Goal: Task Accomplishment & Management: Manage account settings

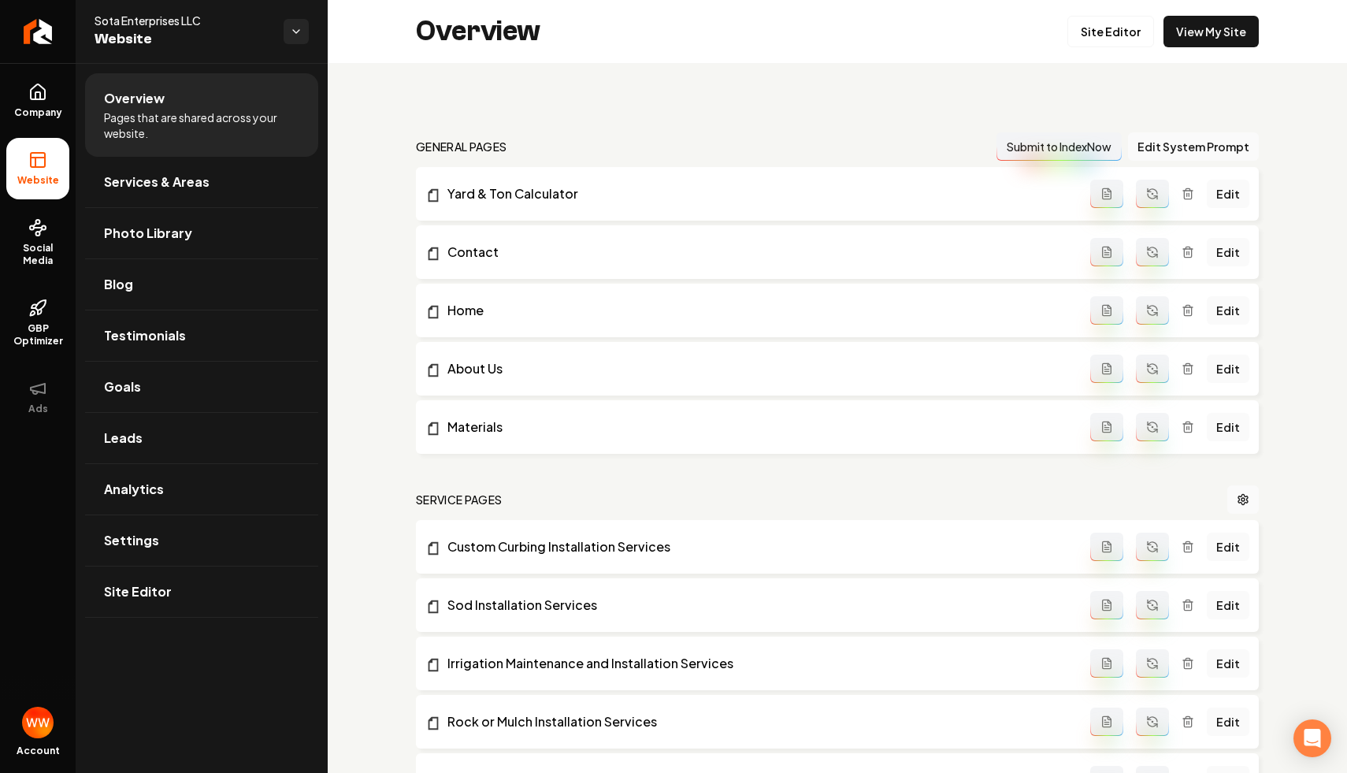
scroll to position [1412, 0]
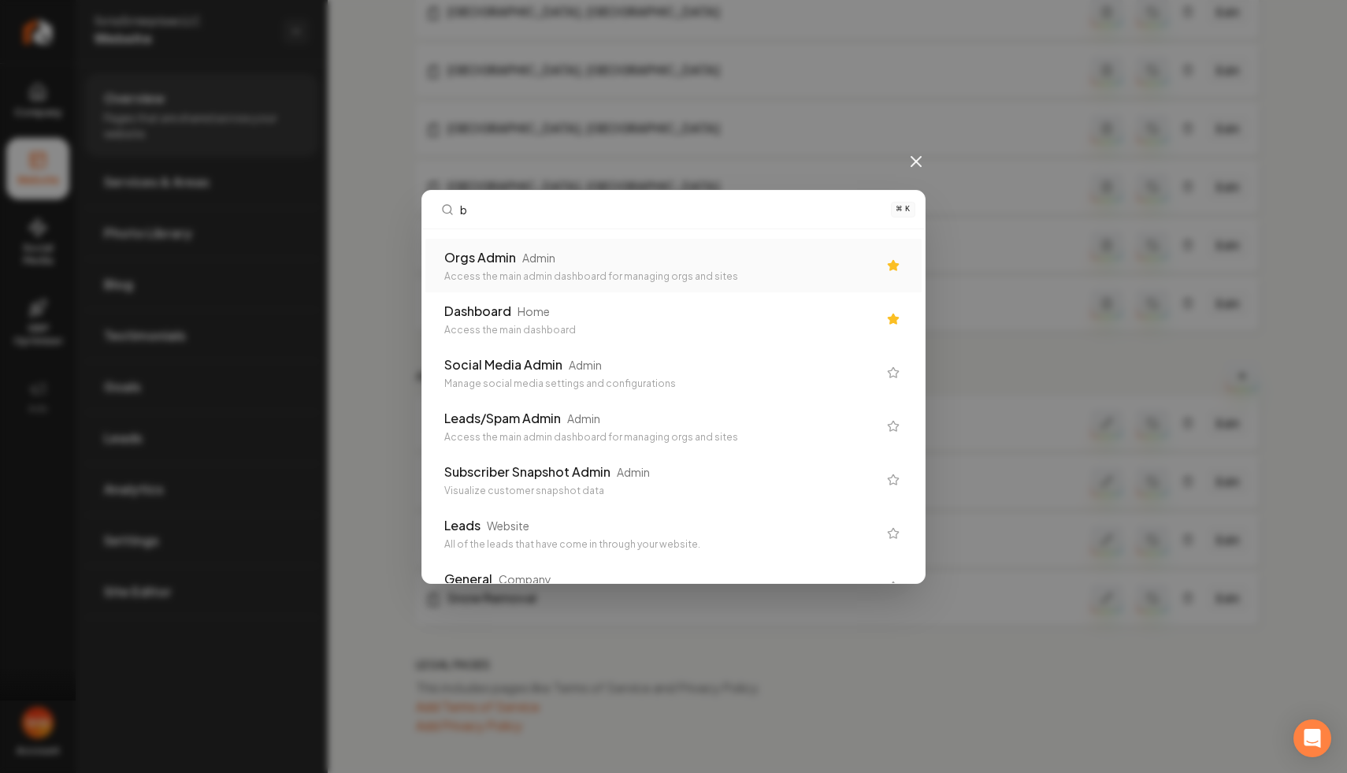
type input "br"
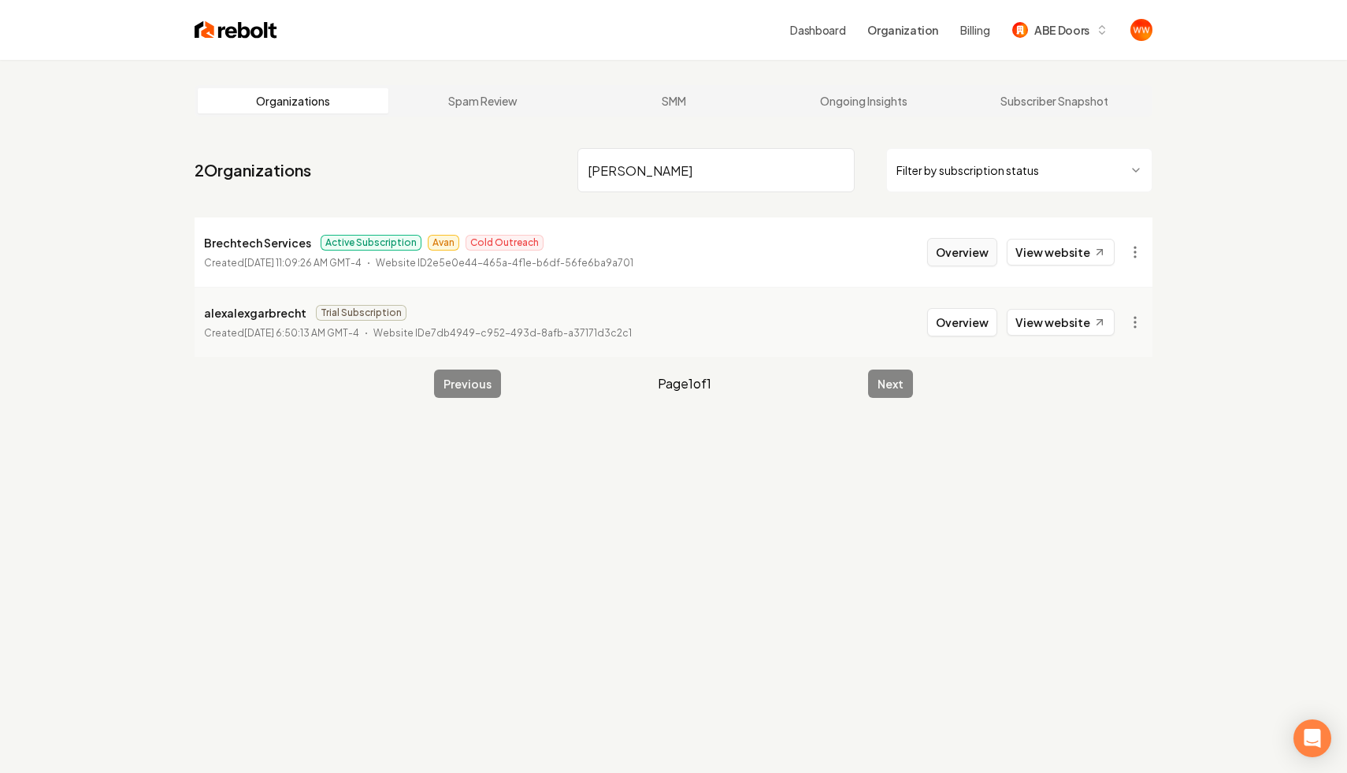
type input "[PERSON_NAME]"
click at [950, 243] on button "Overview" at bounding box center [962, 252] width 70 height 28
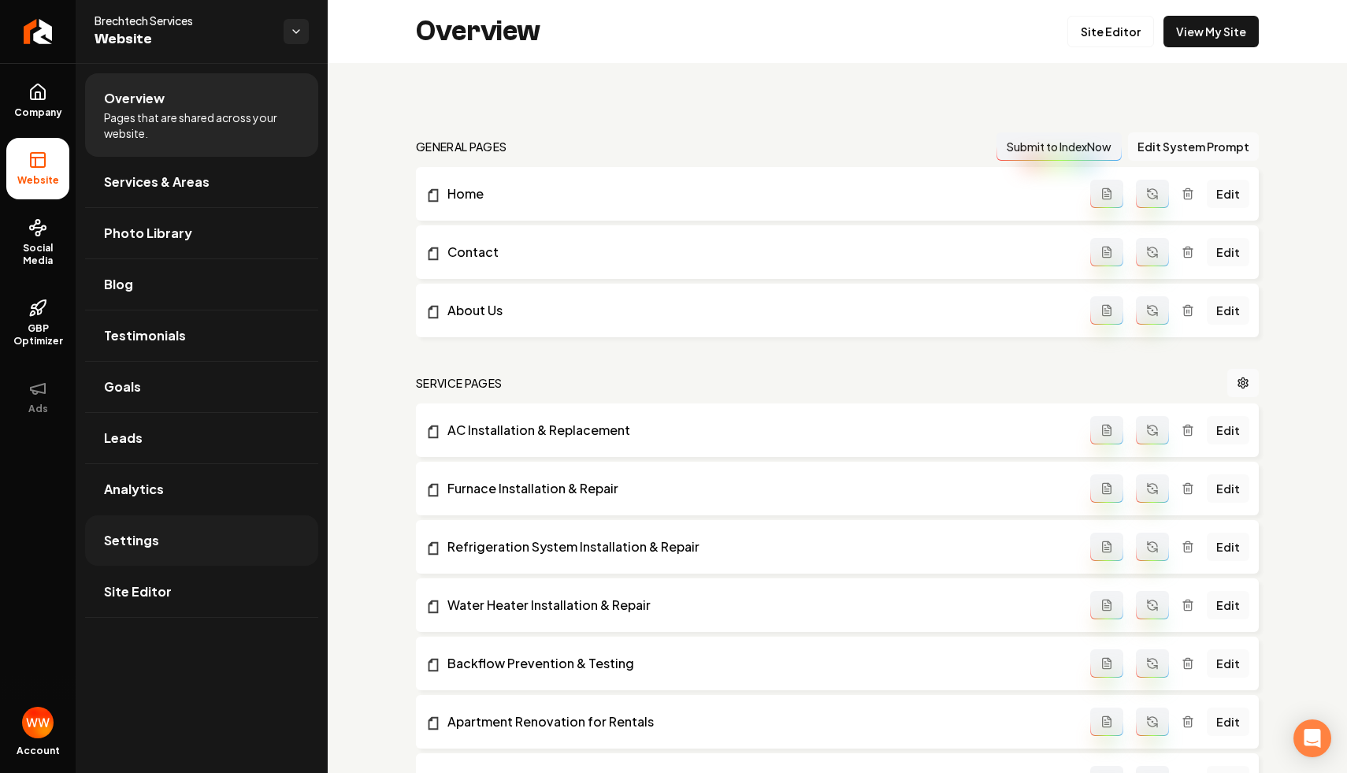
click at [211, 532] on link "Settings" at bounding box center [201, 540] width 233 height 50
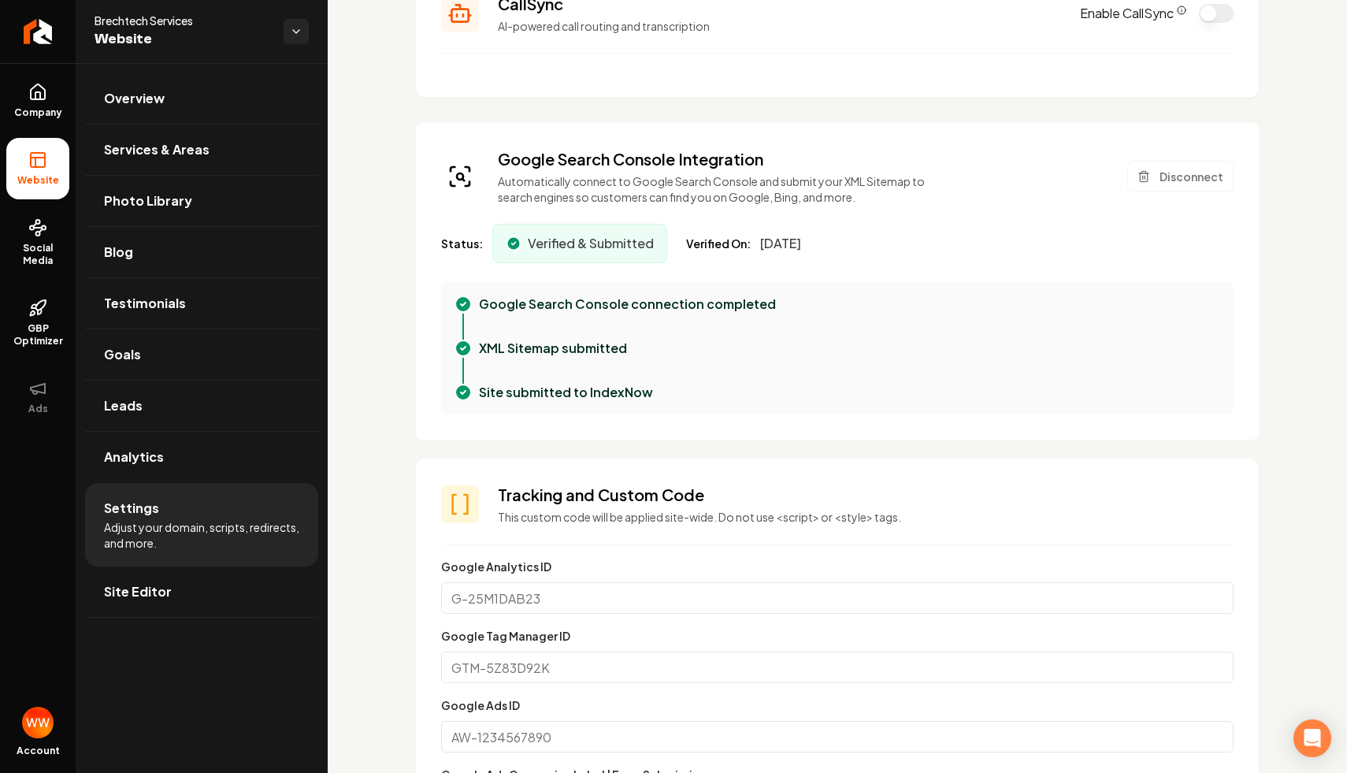
scroll to position [715, 0]
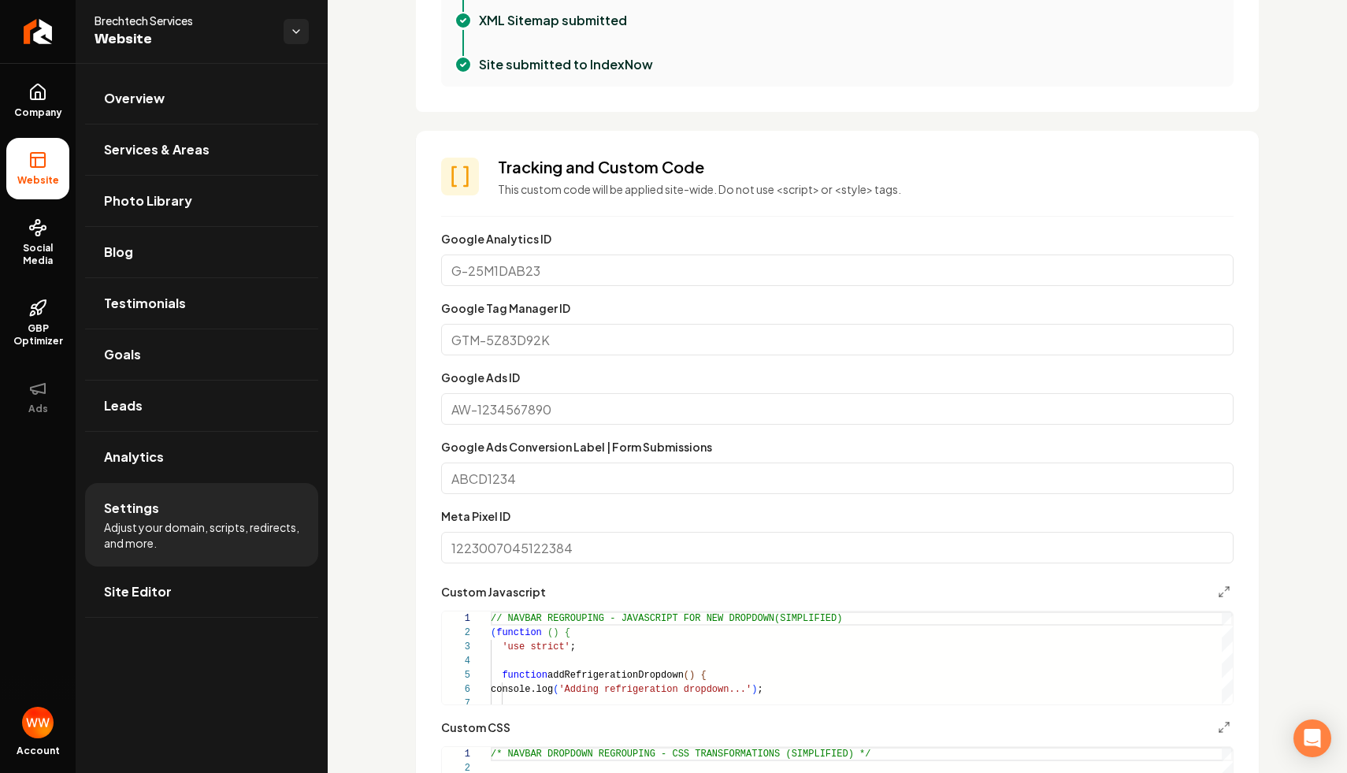
click at [688, 400] on input "Google Ads ID" at bounding box center [837, 409] width 792 height 32
click at [517, 476] on input "Google Ads Conversion Label | Form Submissions" at bounding box center [837, 478] width 792 height 32
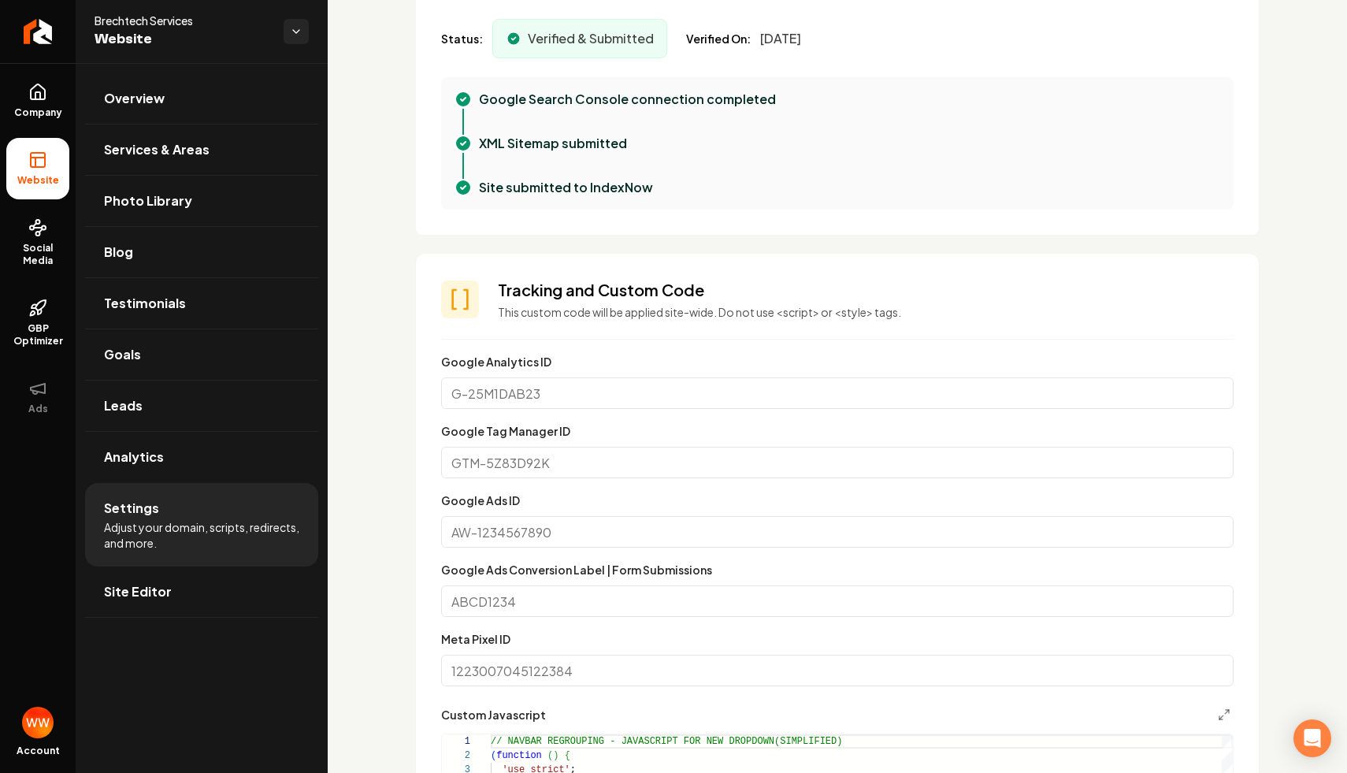
scroll to position [586, 0]
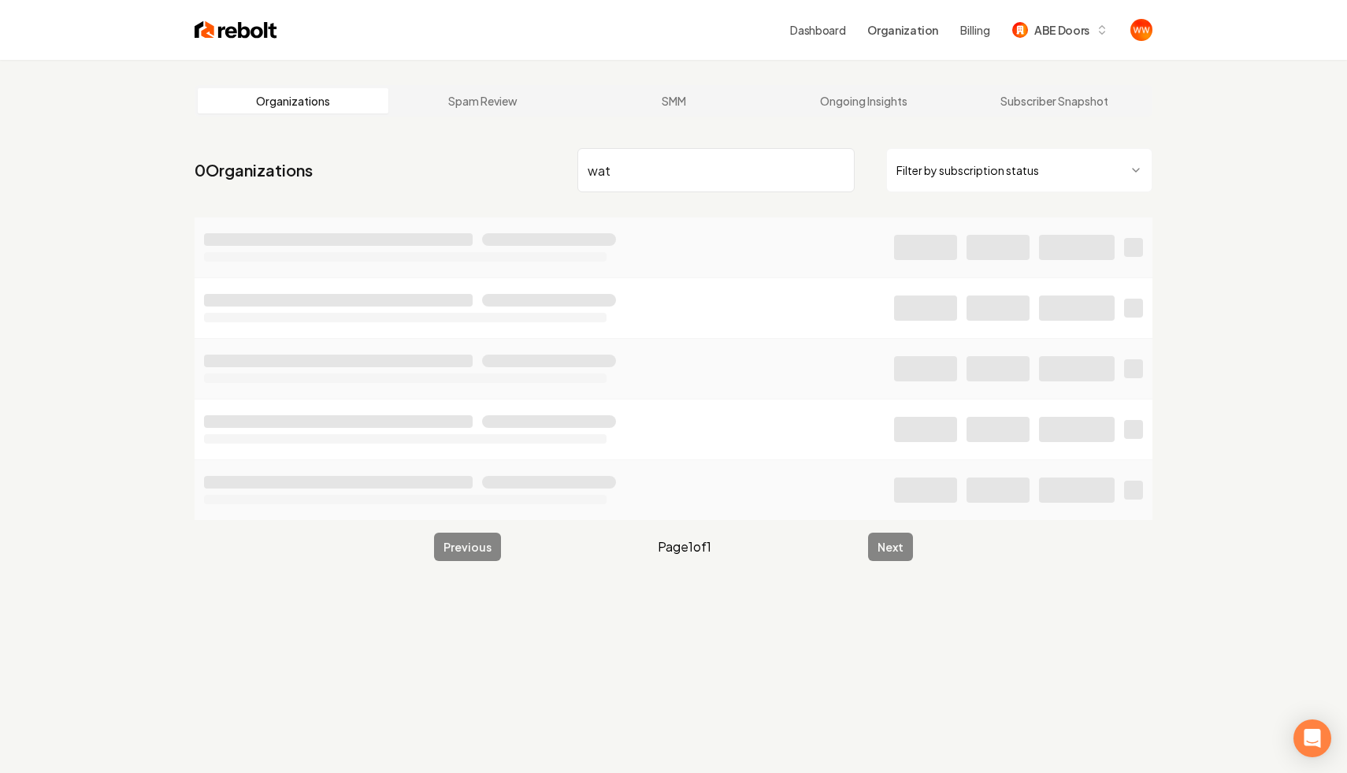
type input "watt"
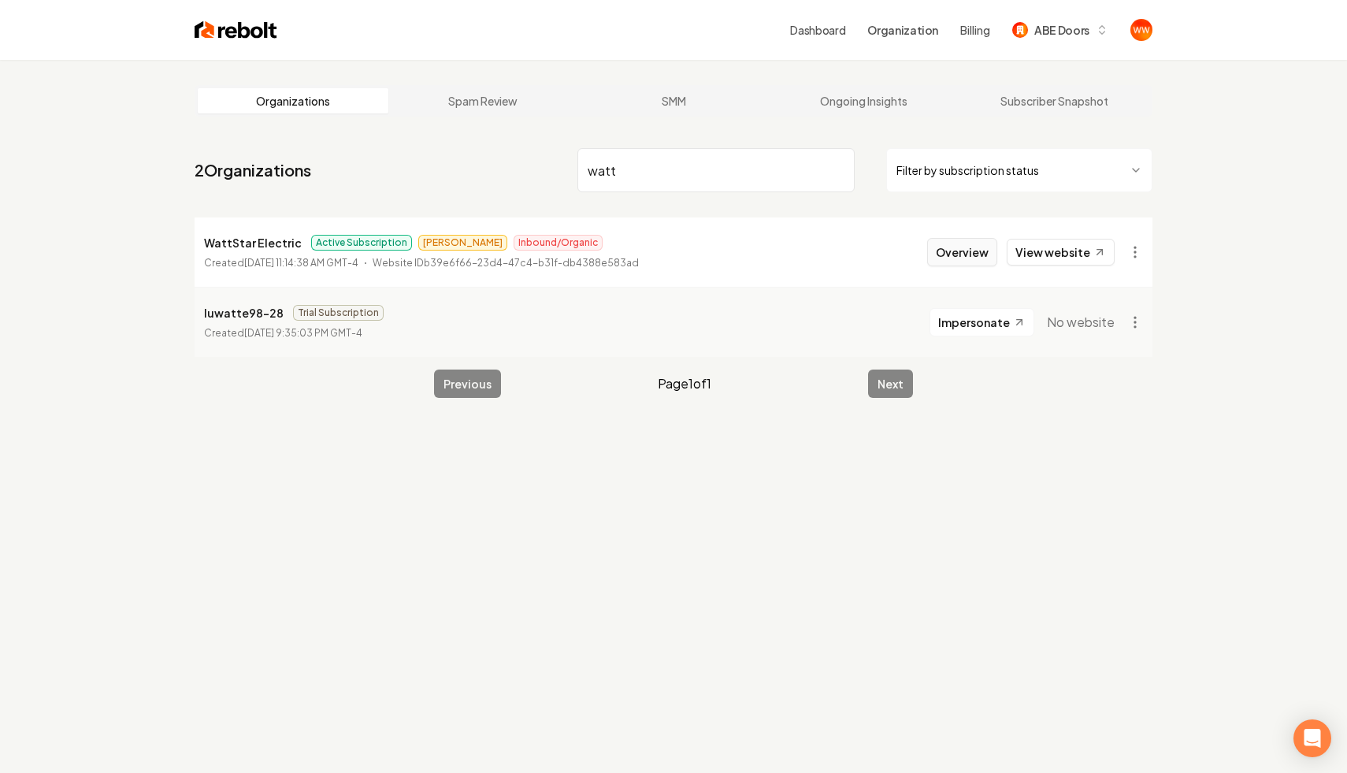
click at [955, 250] on button "Overview" at bounding box center [962, 252] width 70 height 28
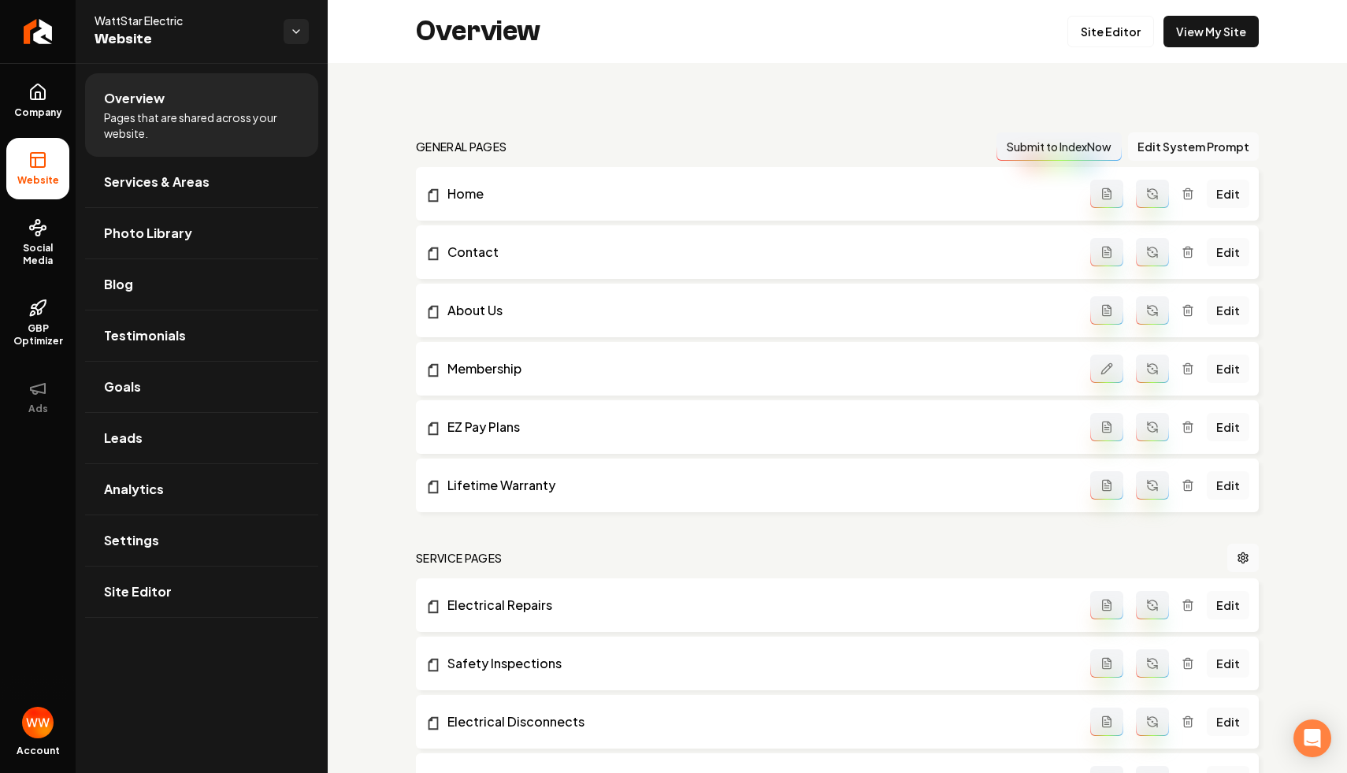
scroll to position [7, 0]
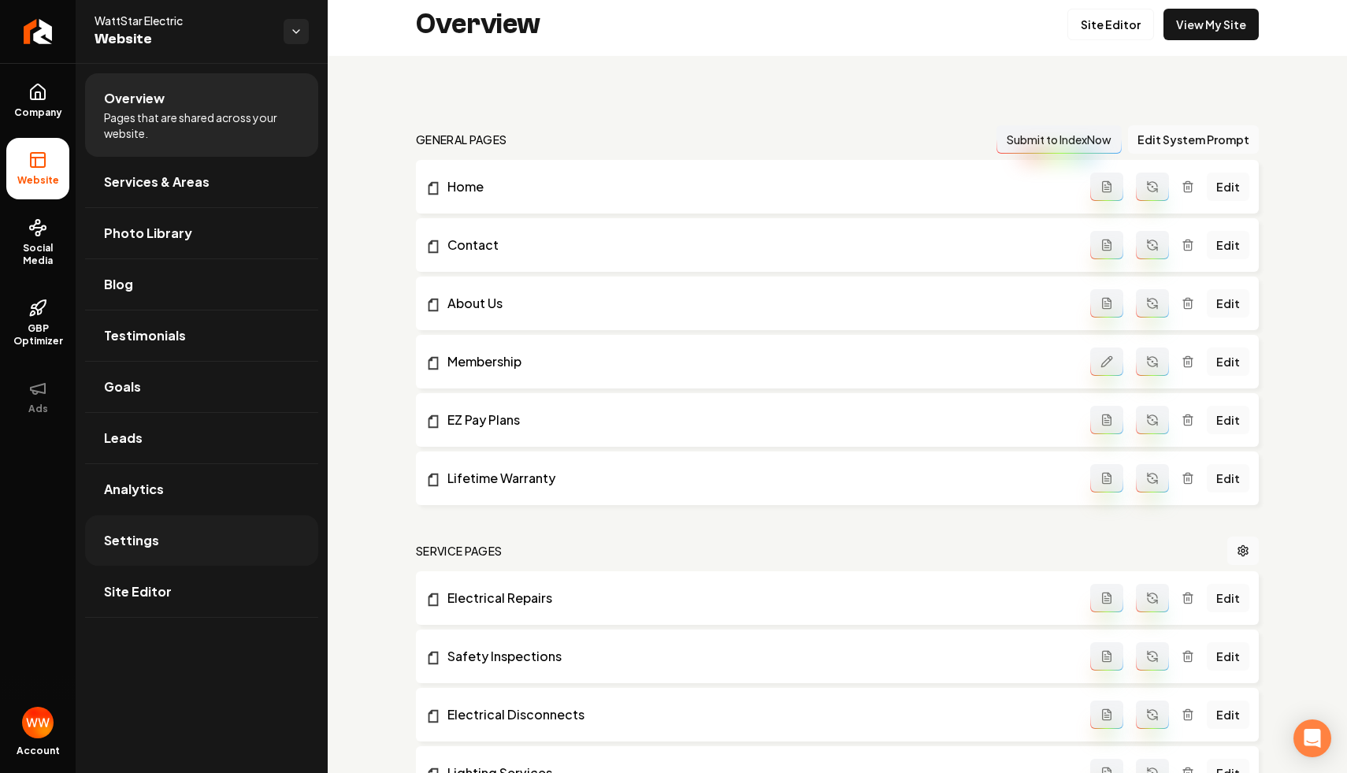
click at [199, 548] on link "Settings" at bounding box center [201, 540] width 233 height 50
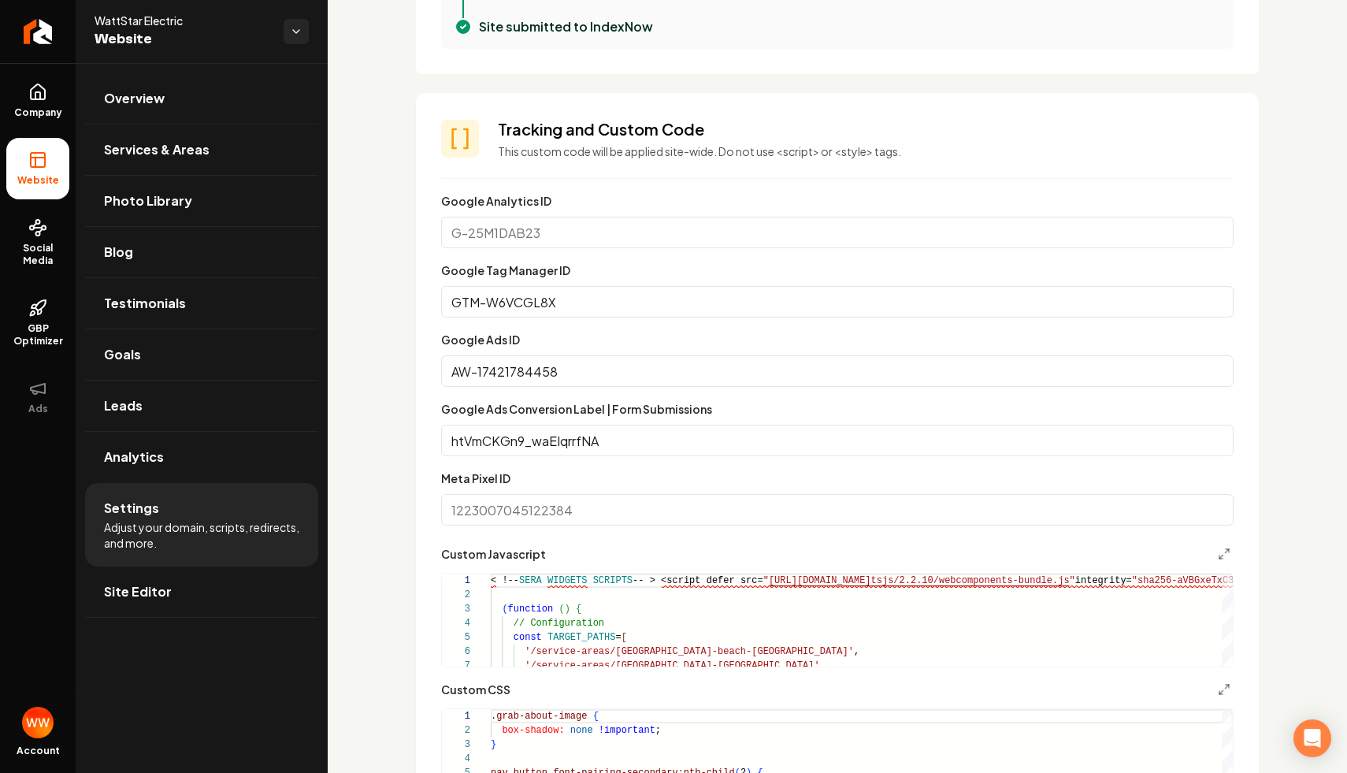
scroll to position [758, 0]
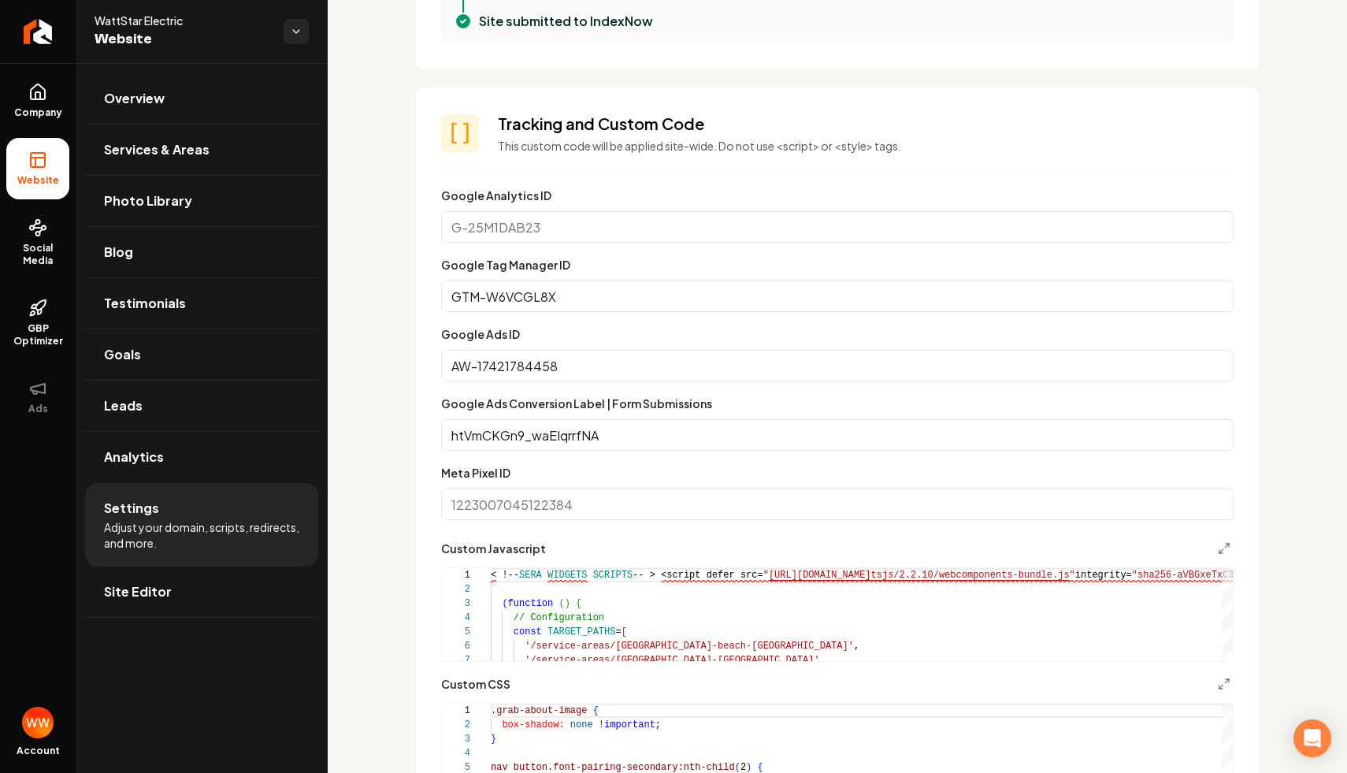
click at [600, 444] on input "htVmCKGn9_waEIqrrfNA" at bounding box center [837, 435] width 792 height 32
click at [747, 447] on input "htVmCKGn9_waEIqrrfNA" at bounding box center [837, 435] width 792 height 32
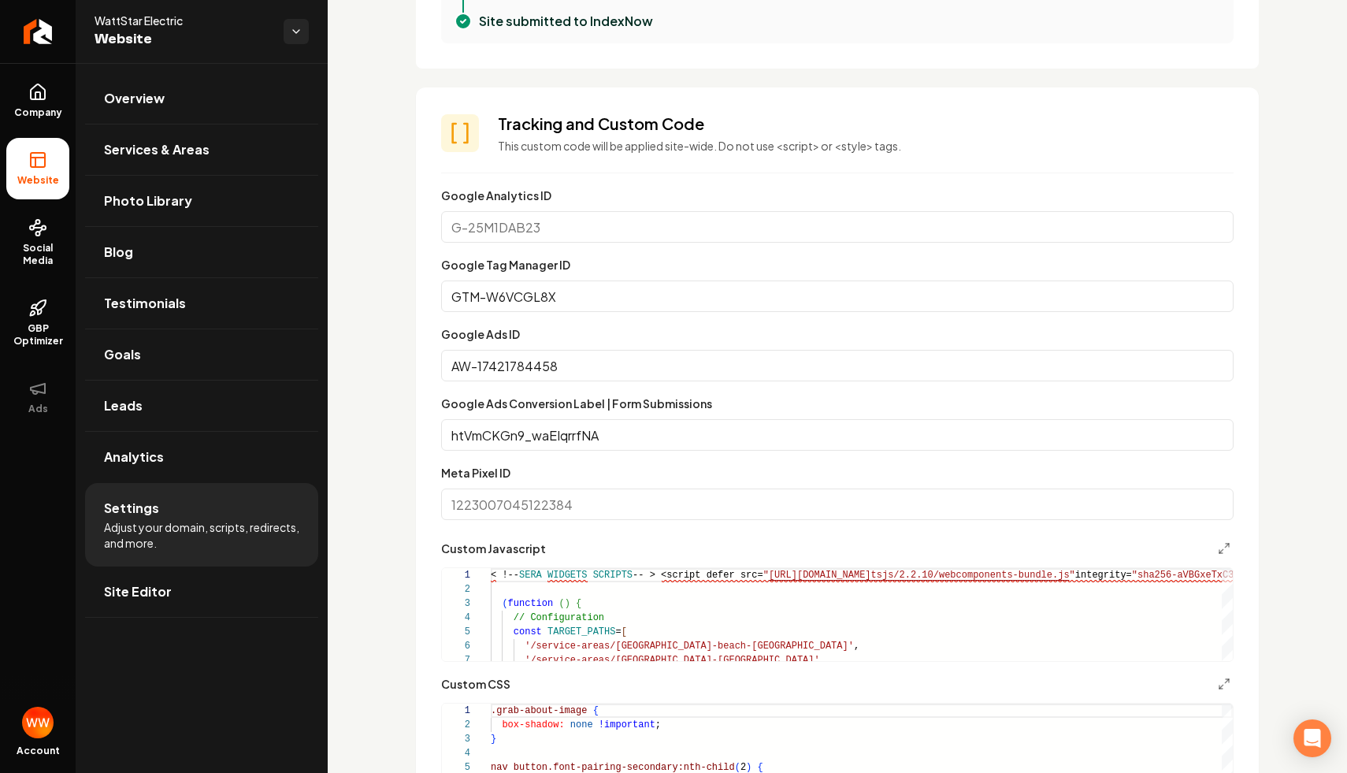
click at [625, 366] on input "AW-17421784458" at bounding box center [837, 366] width 792 height 32
click at [150, 30] on span "Website" at bounding box center [183, 39] width 176 height 22
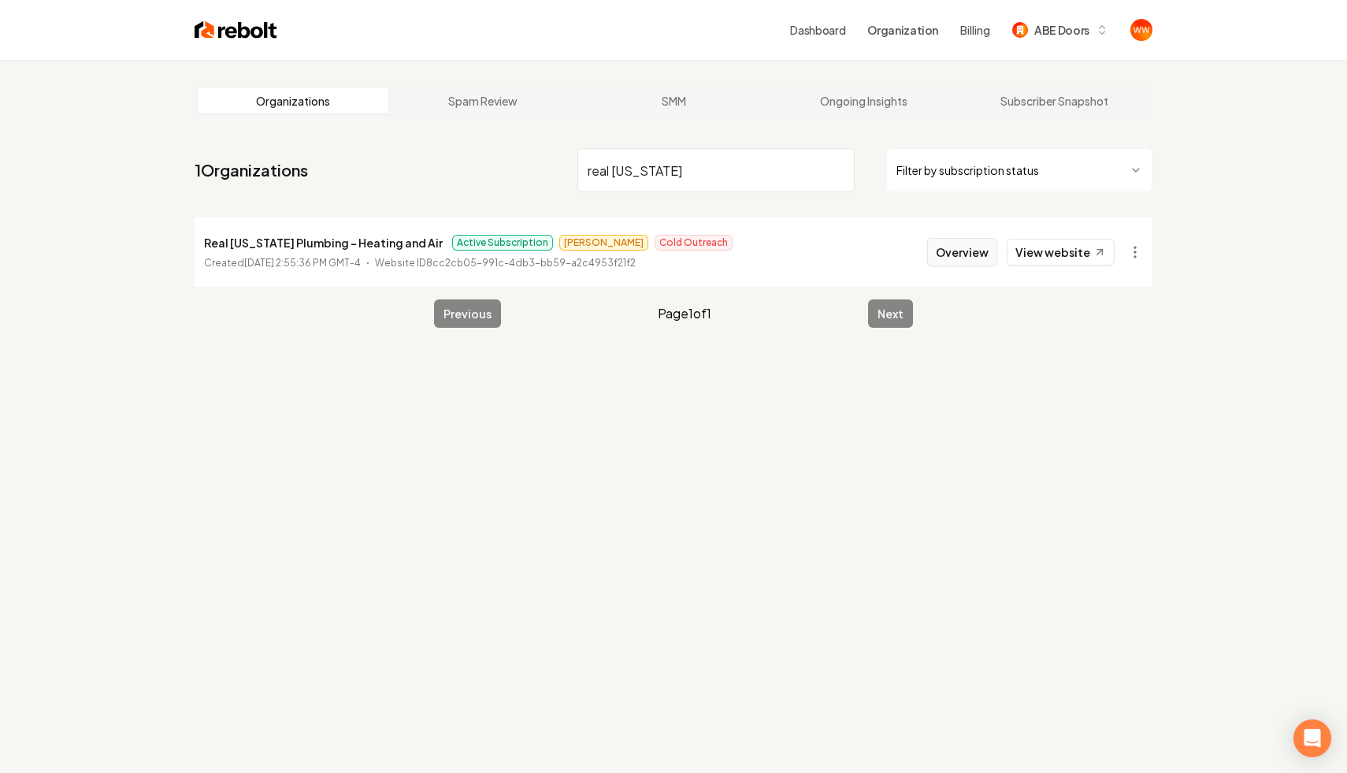
type input "real [US_STATE]"
click at [952, 254] on button "Overview" at bounding box center [962, 252] width 70 height 28
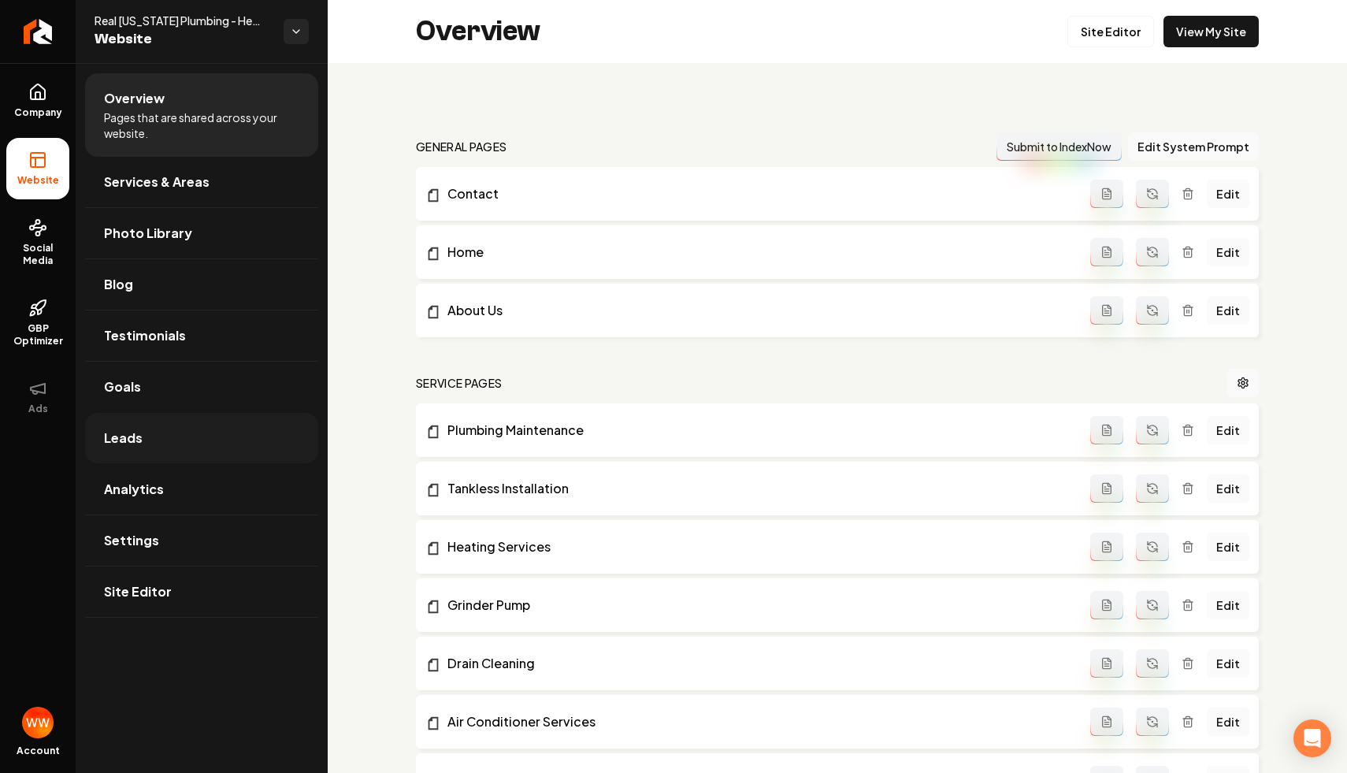
click at [191, 447] on link "Leads" at bounding box center [201, 438] width 233 height 50
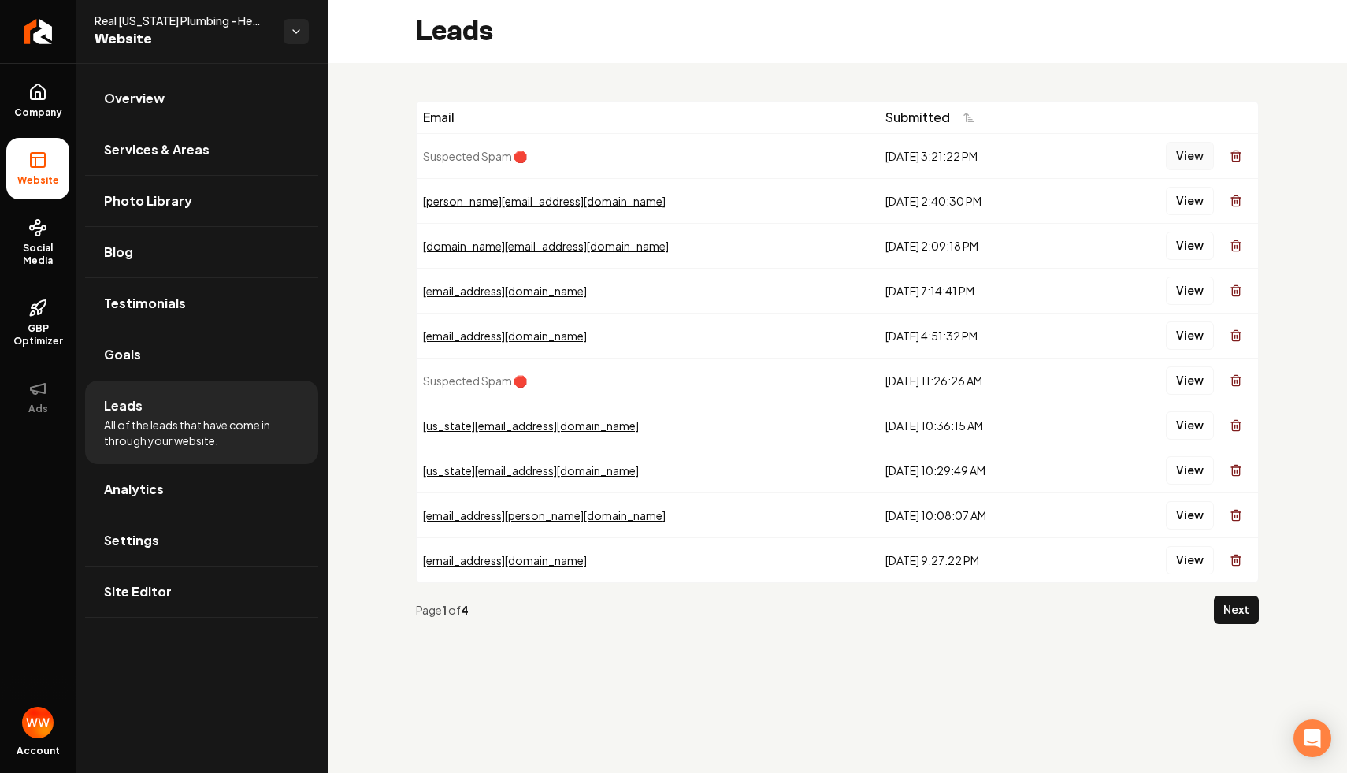
click at [1187, 155] on button "View" at bounding box center [1190, 156] width 48 height 28
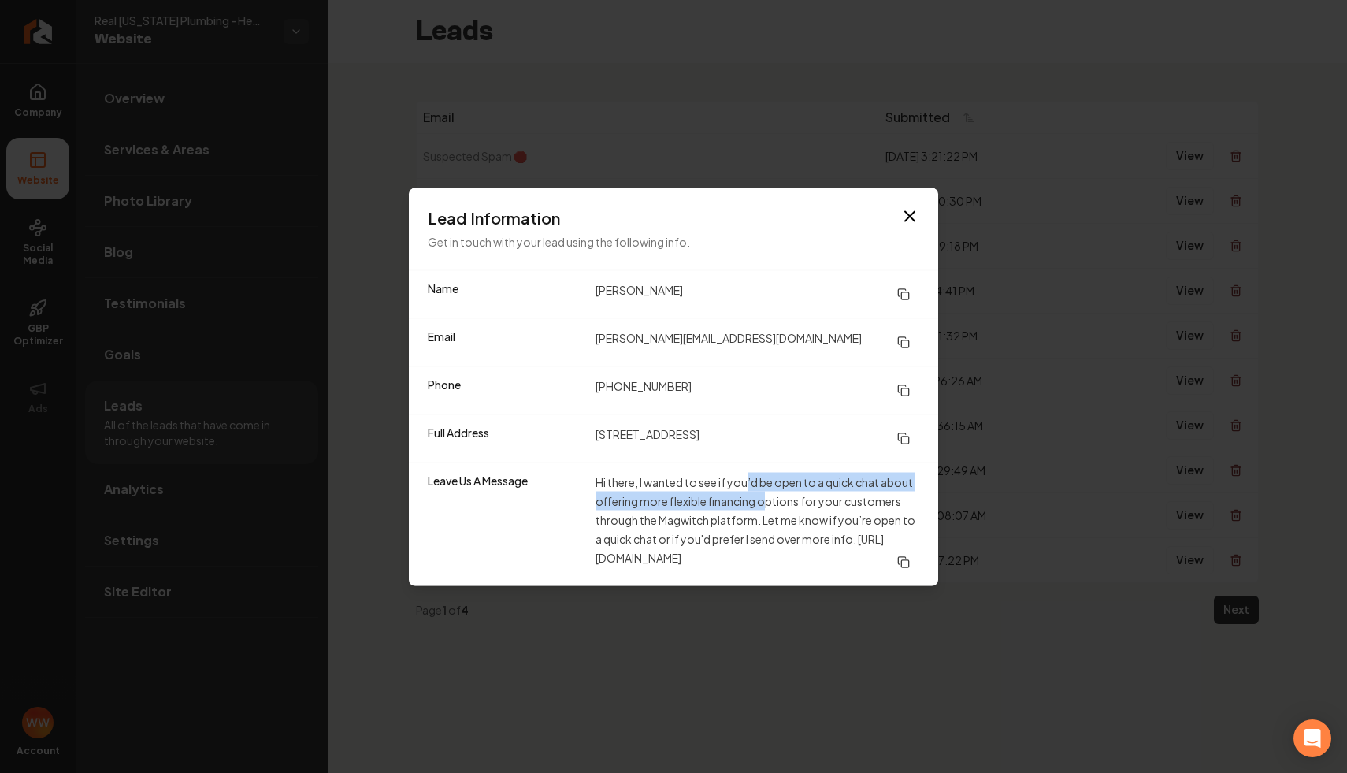
drag, startPoint x: 747, startPoint y: 473, endPoint x: 782, endPoint y: 525, distance: 62.9
click at [782, 525] on dd "Hi there, I wanted to see if you’d be open to a quick chat about offering more …" at bounding box center [757, 524] width 324 height 104
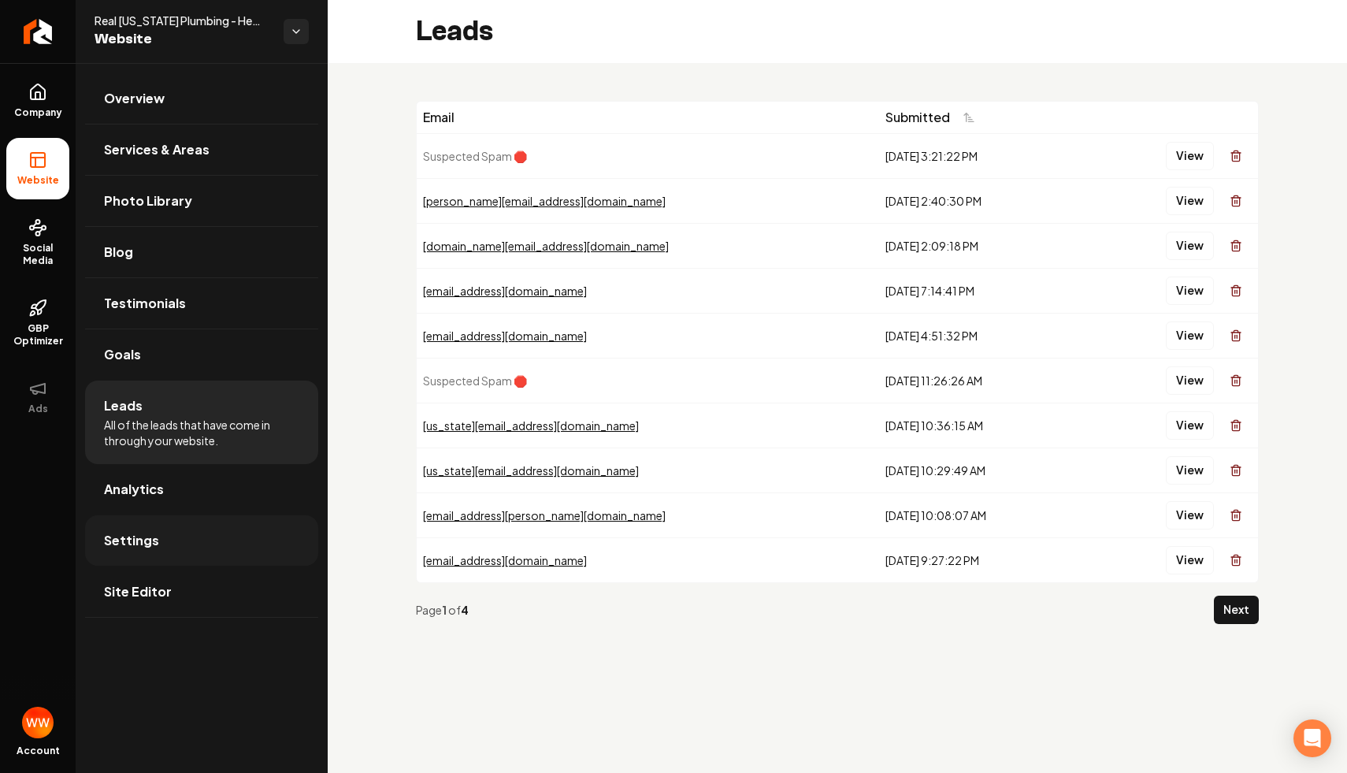
click at [205, 554] on link "Settings" at bounding box center [201, 540] width 233 height 50
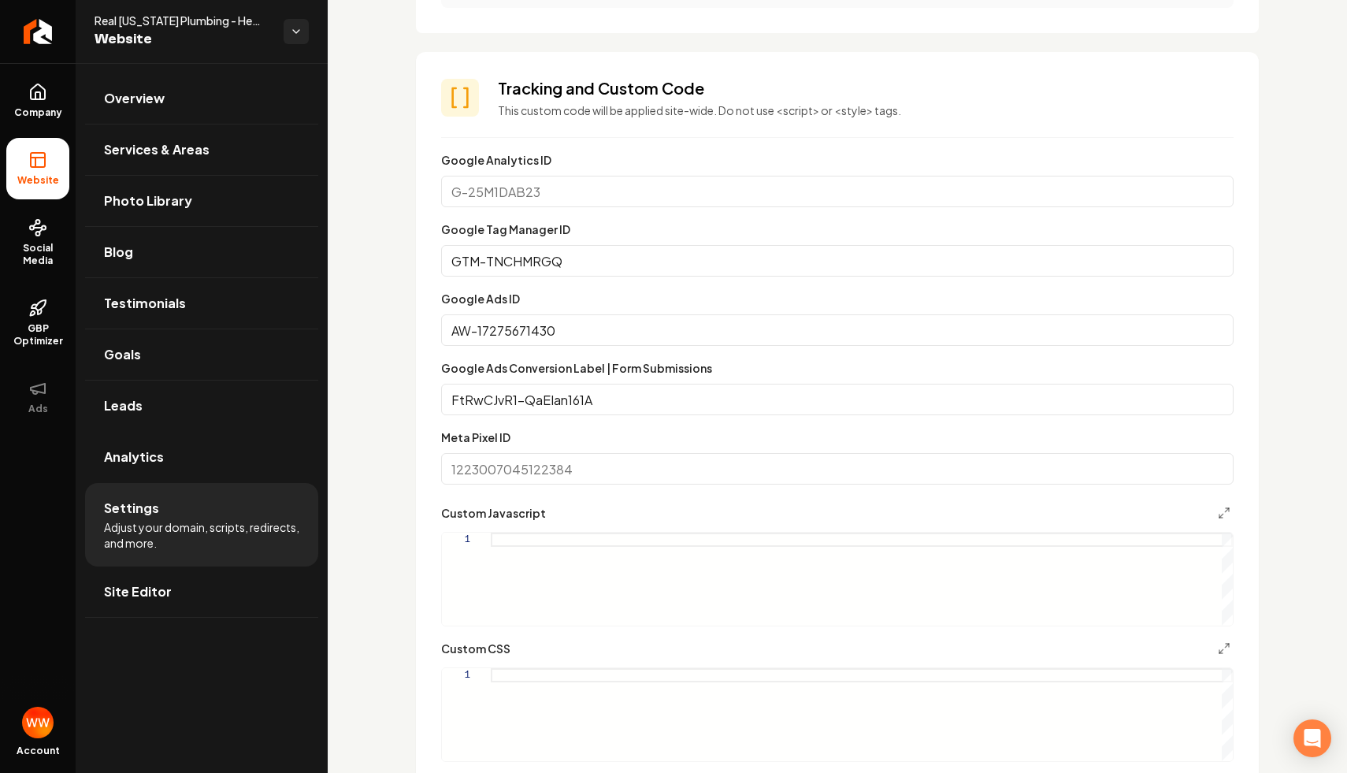
scroll to position [802, 0]
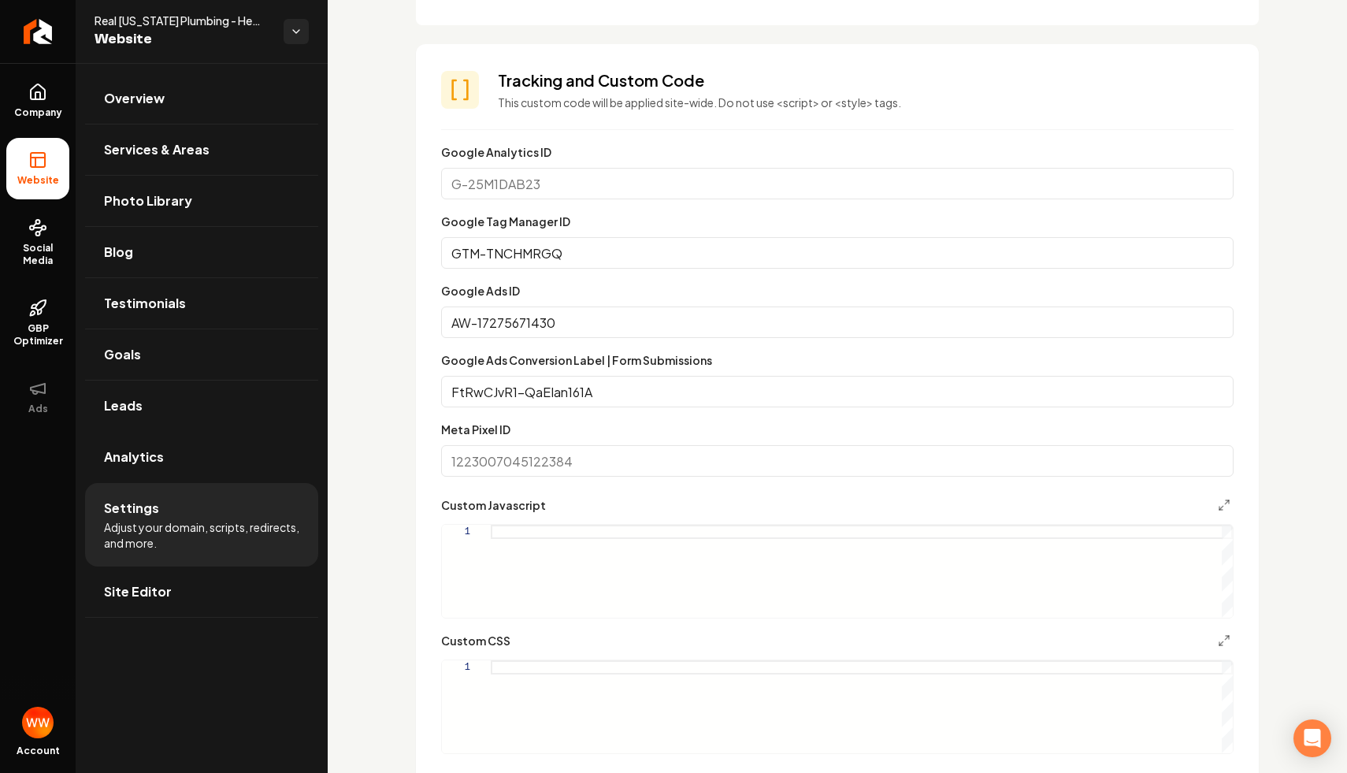
click at [613, 317] on input "AW-17275671430" at bounding box center [837, 322] width 792 height 32
click at [624, 392] on input "FtRwCJvR1-QaEIan161A" at bounding box center [837, 392] width 792 height 32
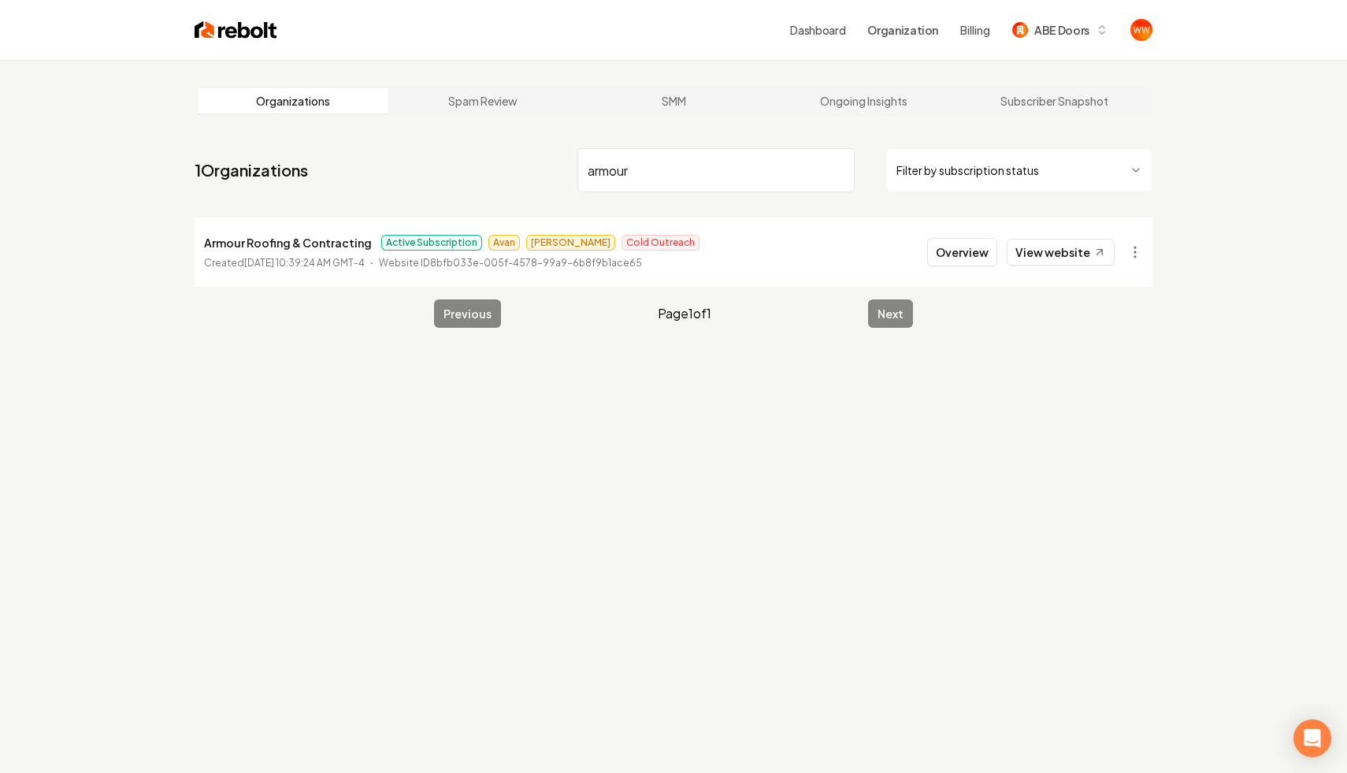
type input "armour"
click at [997, 254] on button "Overview" at bounding box center [962, 252] width 70 height 28
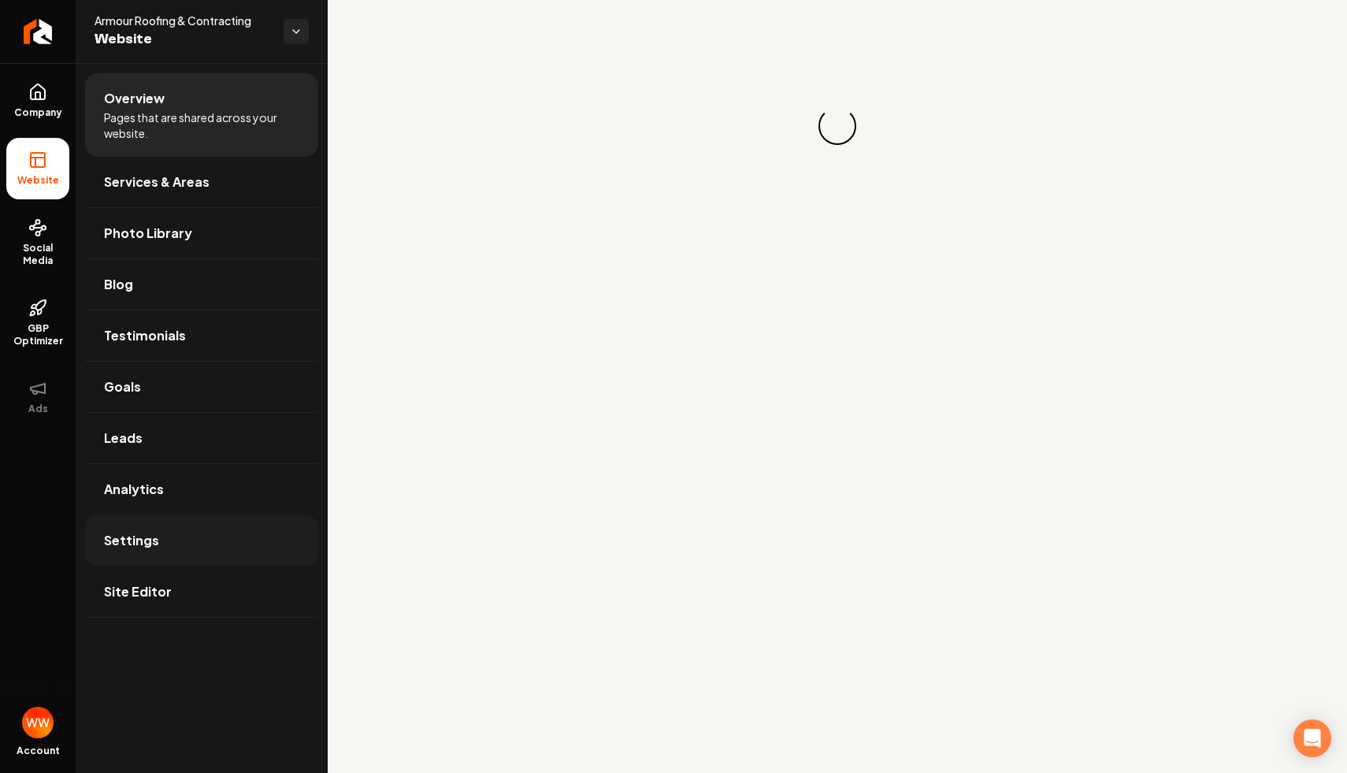
click at [193, 543] on link "Settings" at bounding box center [201, 540] width 233 height 50
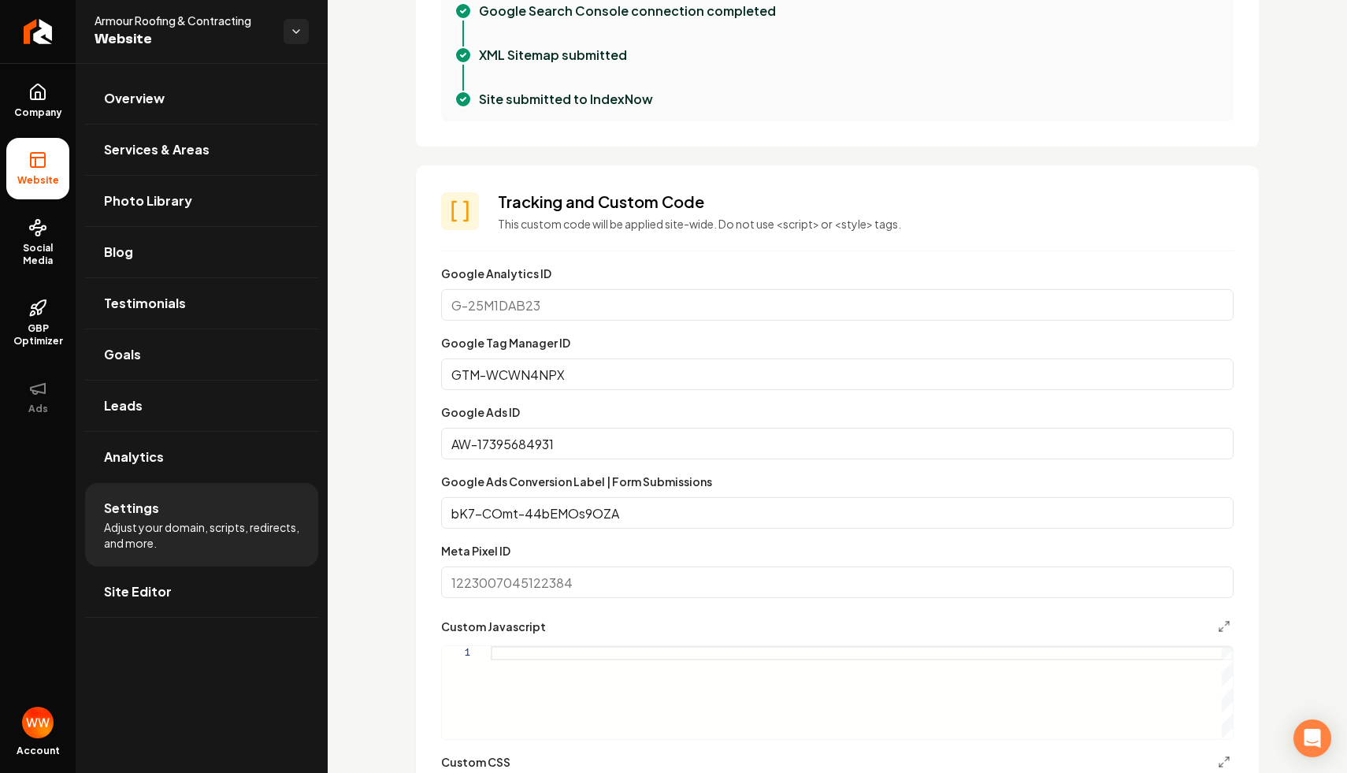
scroll to position [693, 0]
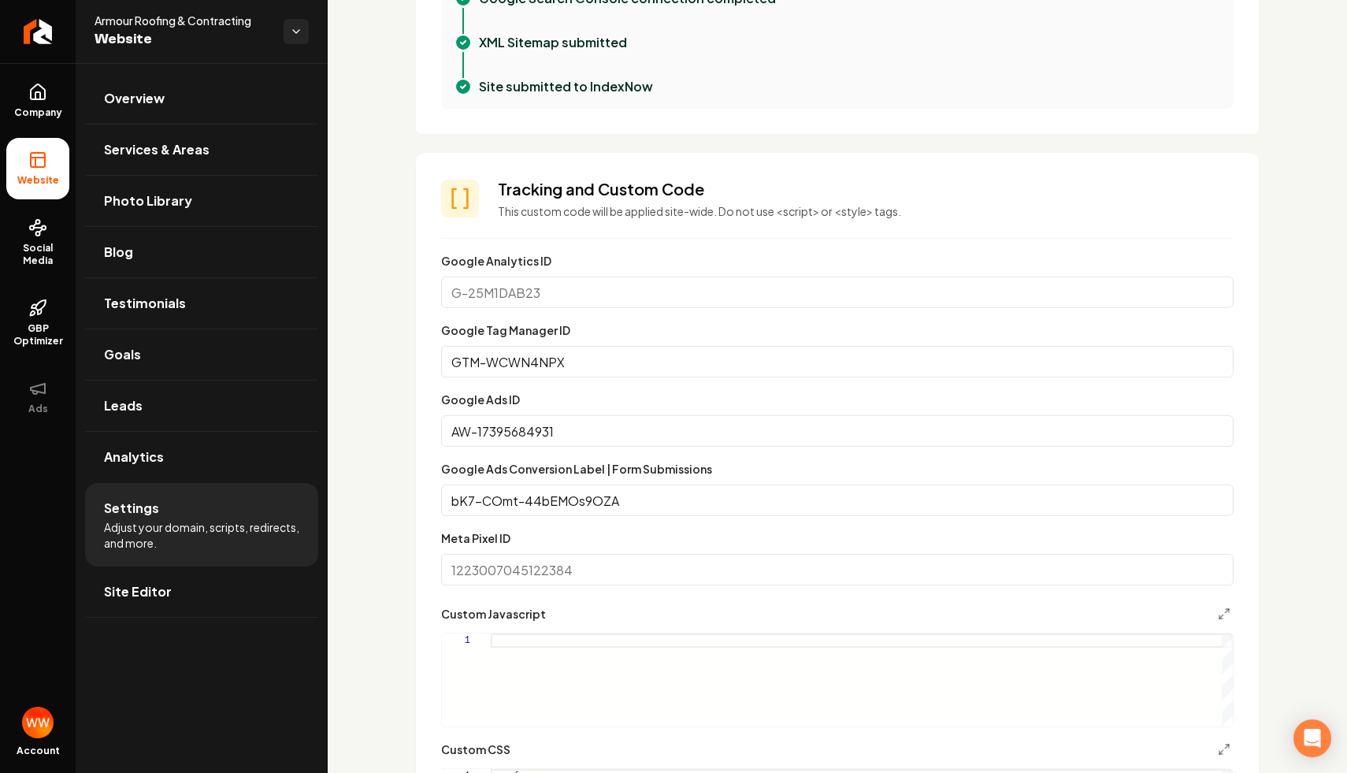
click at [610, 500] on input "bK7-COmt-44bEMOs9OZA" at bounding box center [837, 500] width 792 height 32
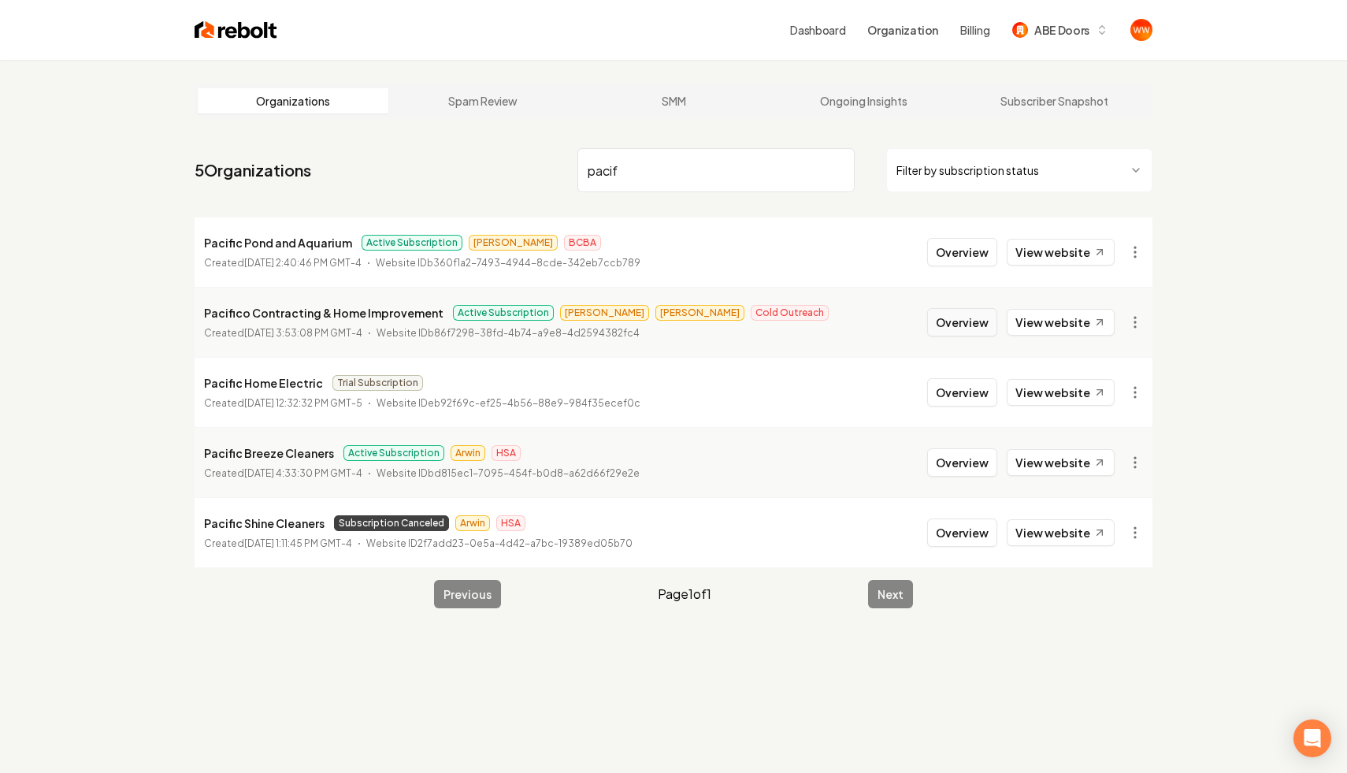
type input "pacif"
click at [946, 317] on button "Overview" at bounding box center [962, 322] width 70 height 28
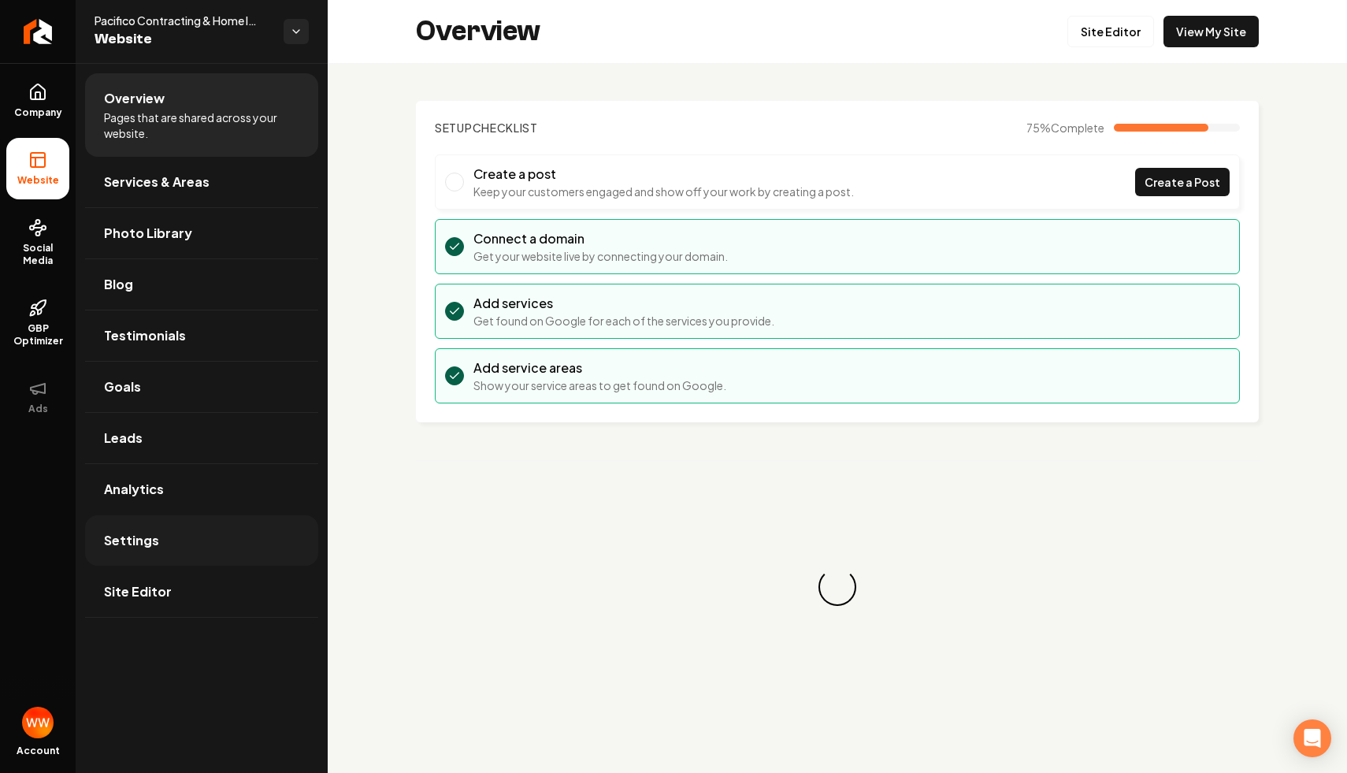
click at [182, 529] on link "Settings" at bounding box center [201, 540] width 233 height 50
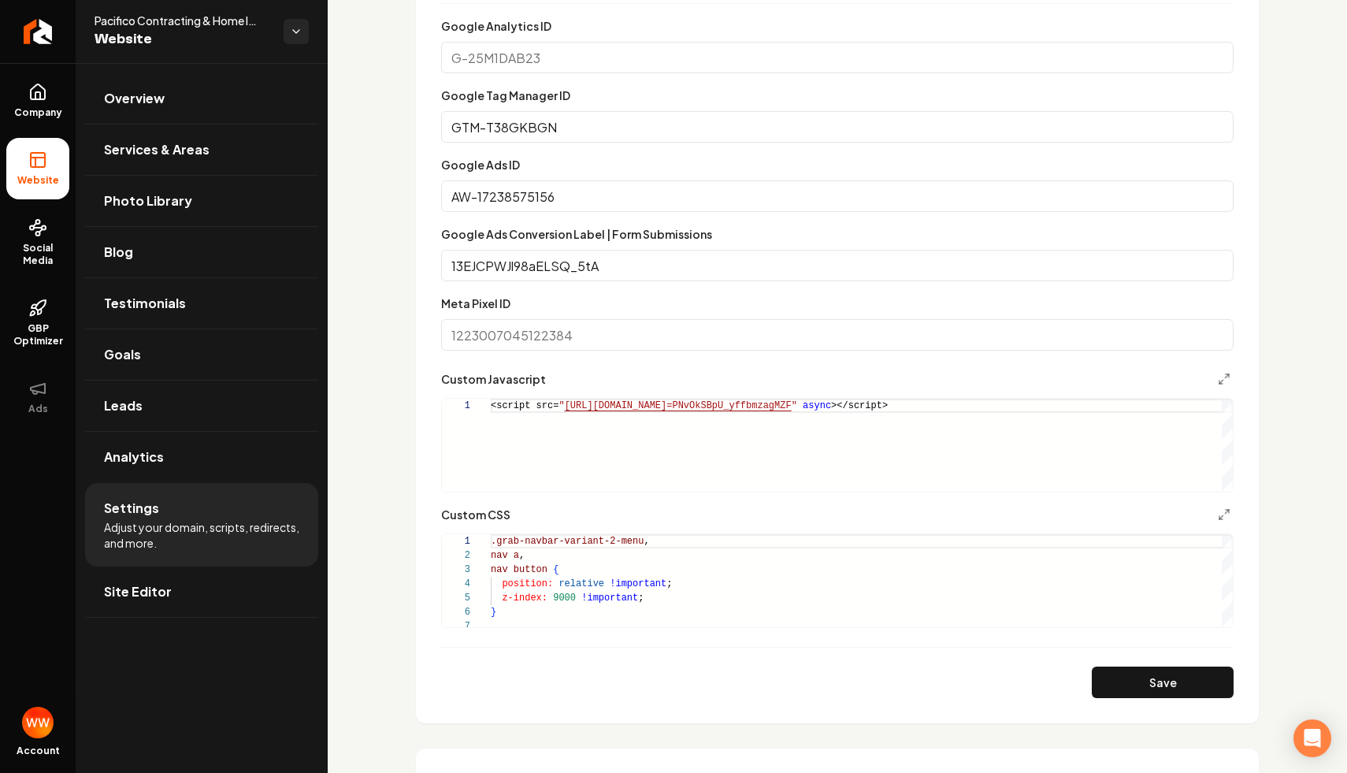
scroll to position [955, 0]
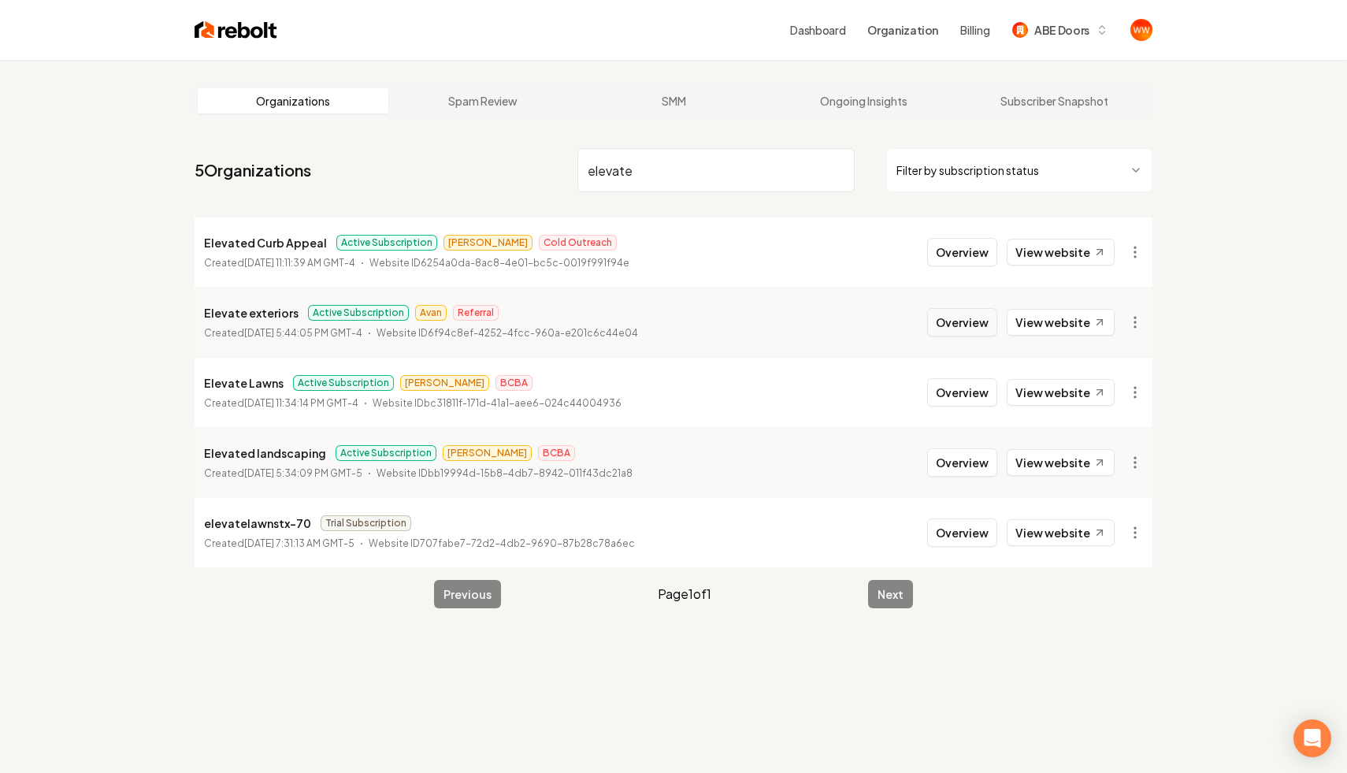
type input "elevate"
click at [977, 318] on button "Overview" at bounding box center [962, 322] width 70 height 28
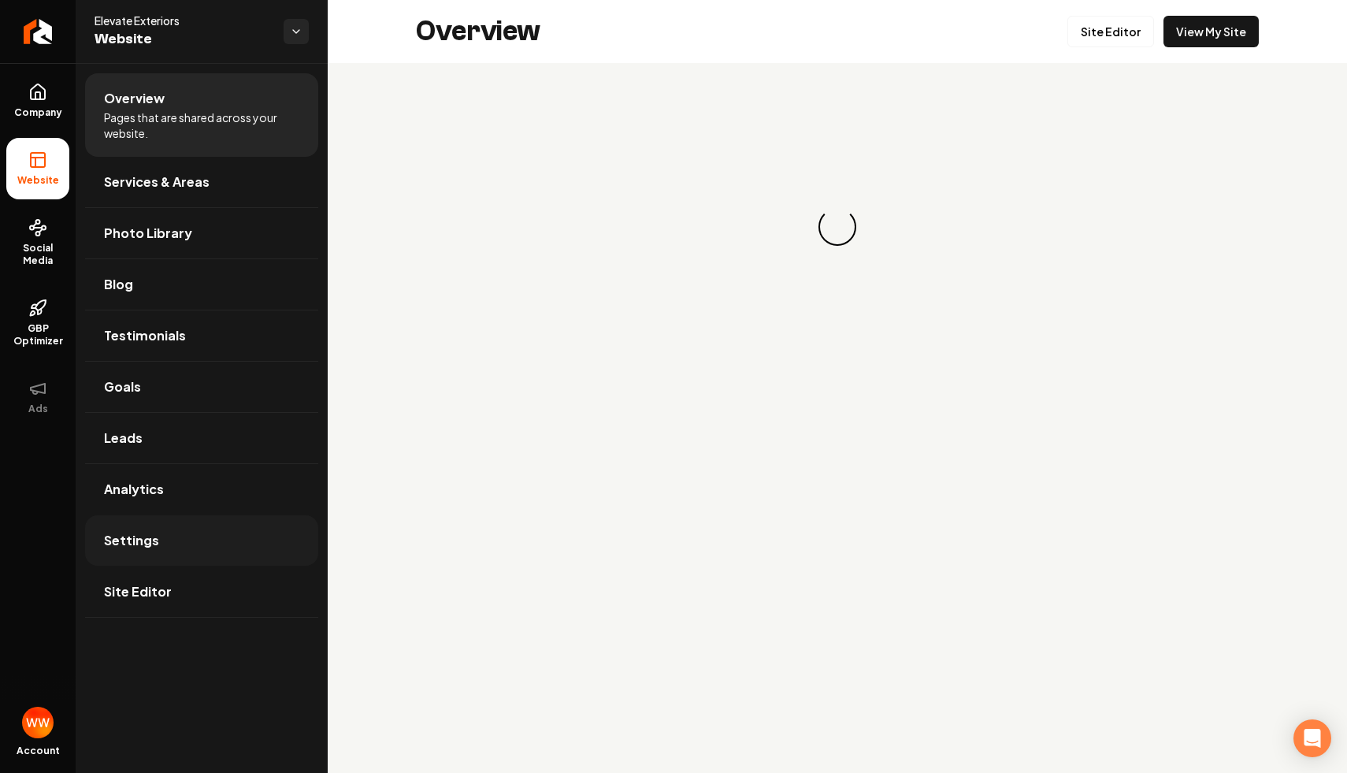
click at [217, 538] on link "Settings" at bounding box center [201, 540] width 233 height 50
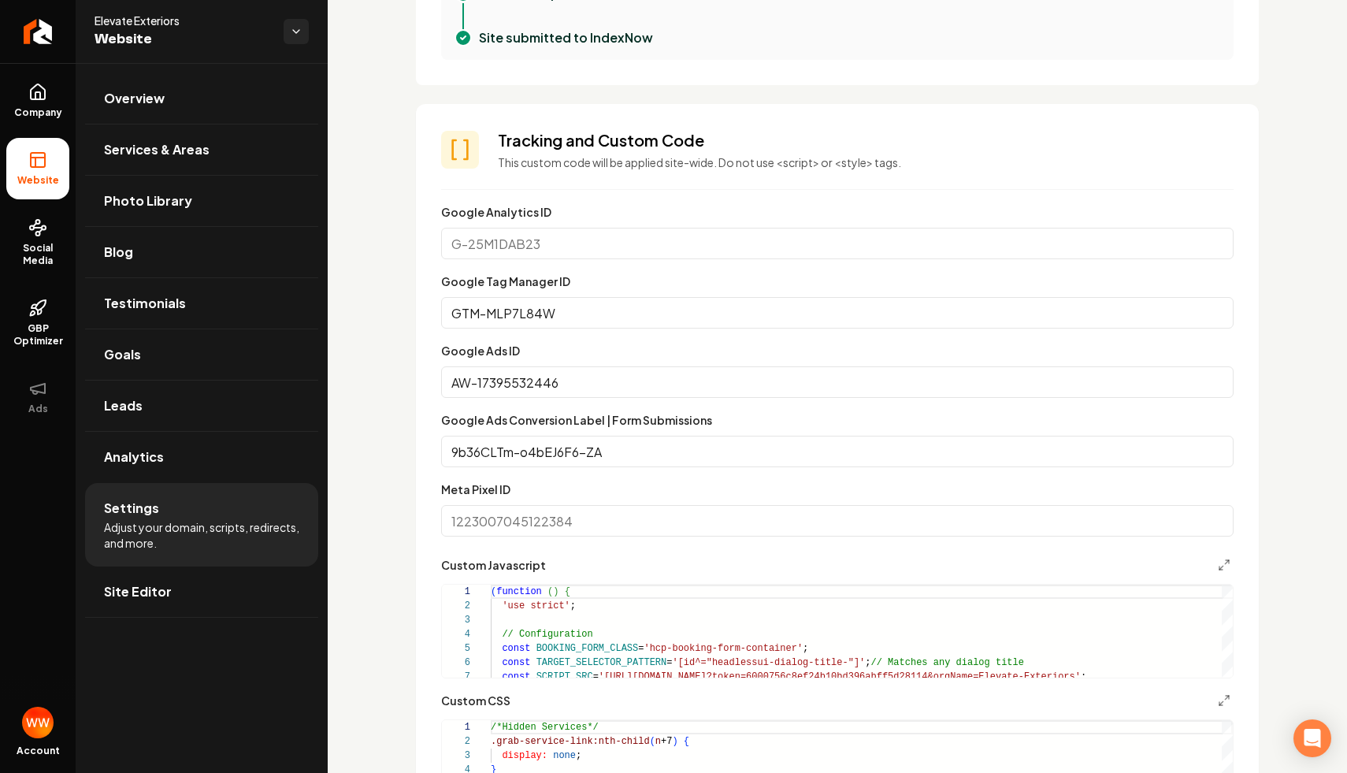
scroll to position [767, 0]
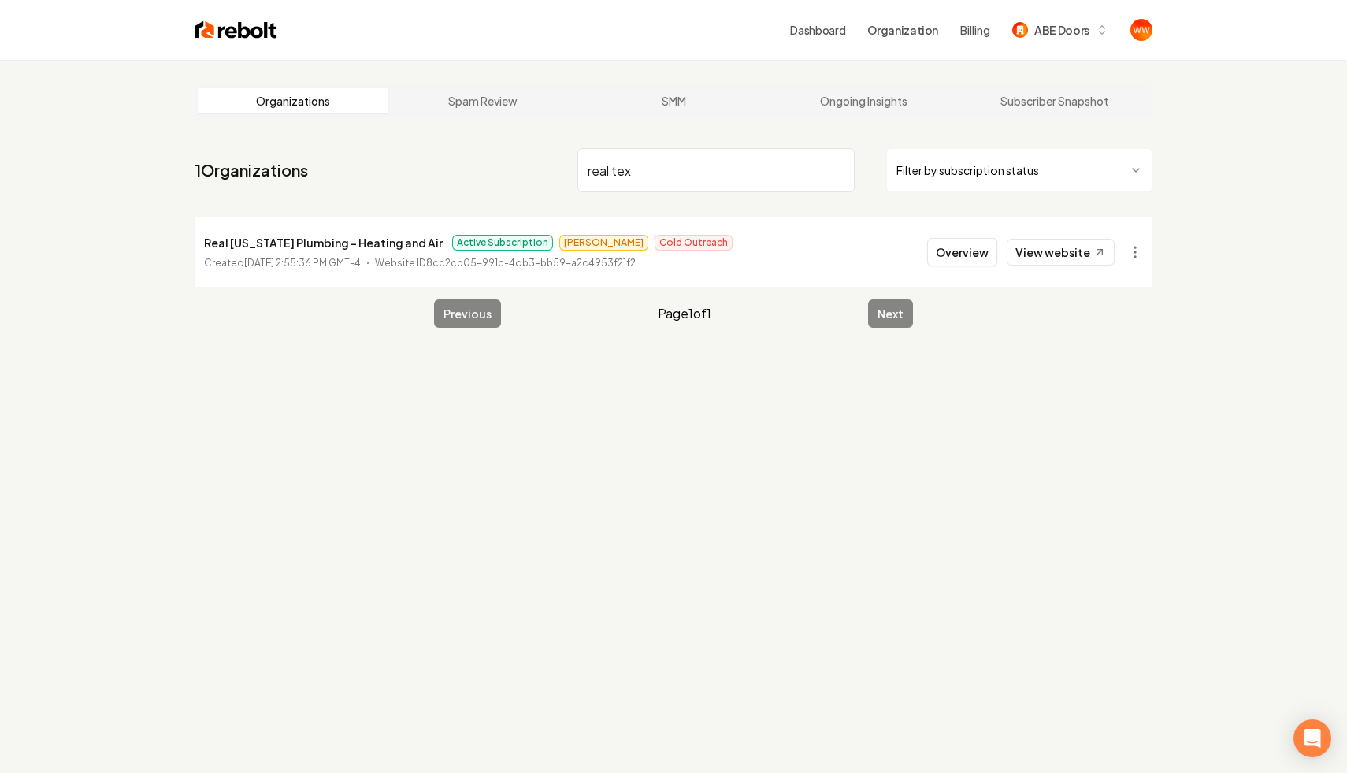
type input "real tex"
click at [970, 241] on button "Overview" at bounding box center [962, 252] width 70 height 28
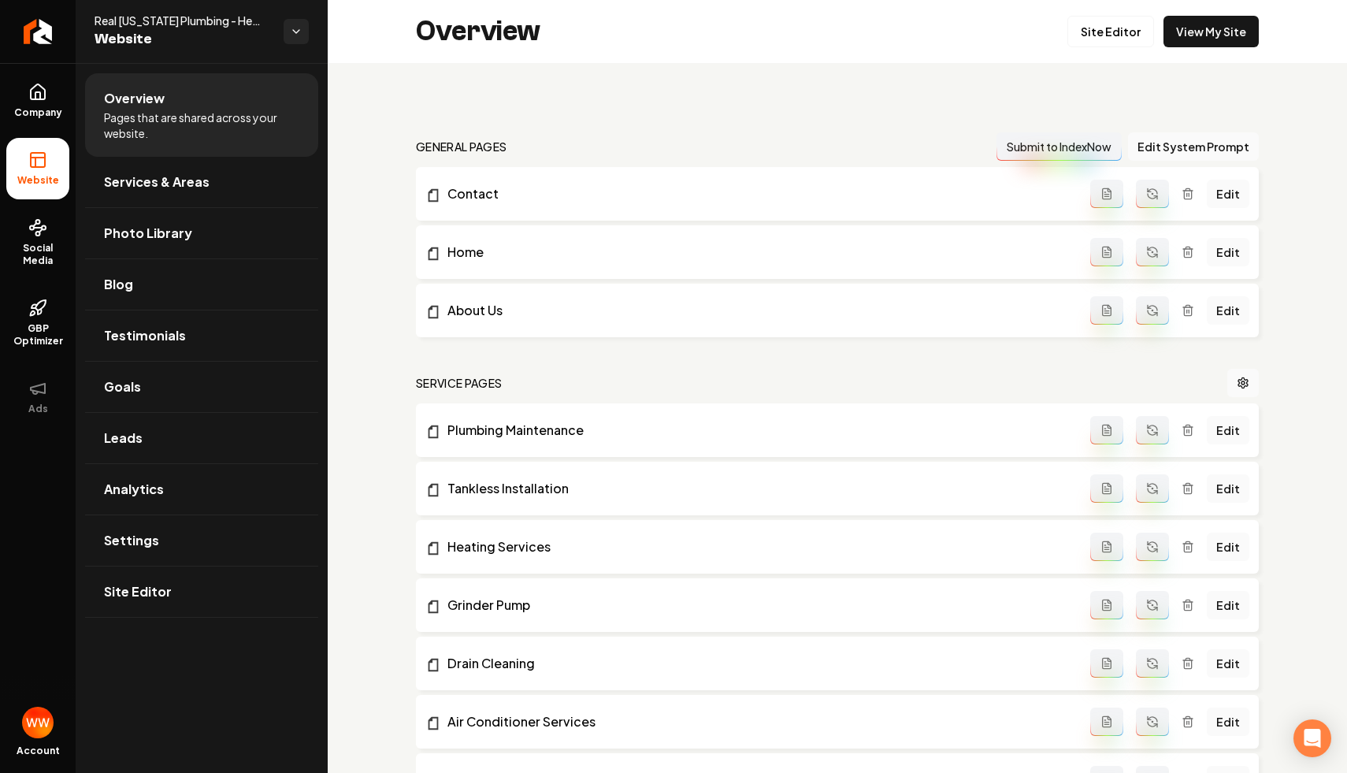
scroll to position [47, 0]
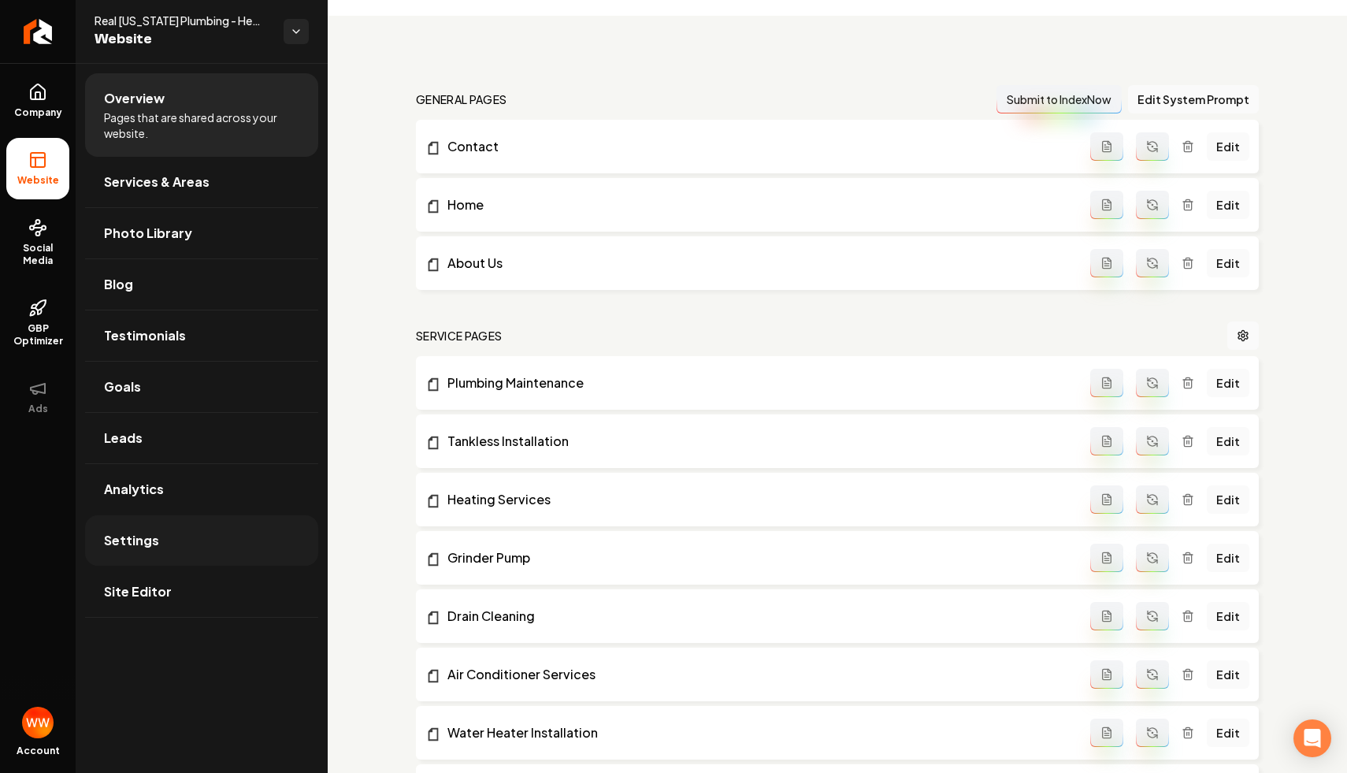
click at [198, 541] on link "Settings" at bounding box center [201, 540] width 233 height 50
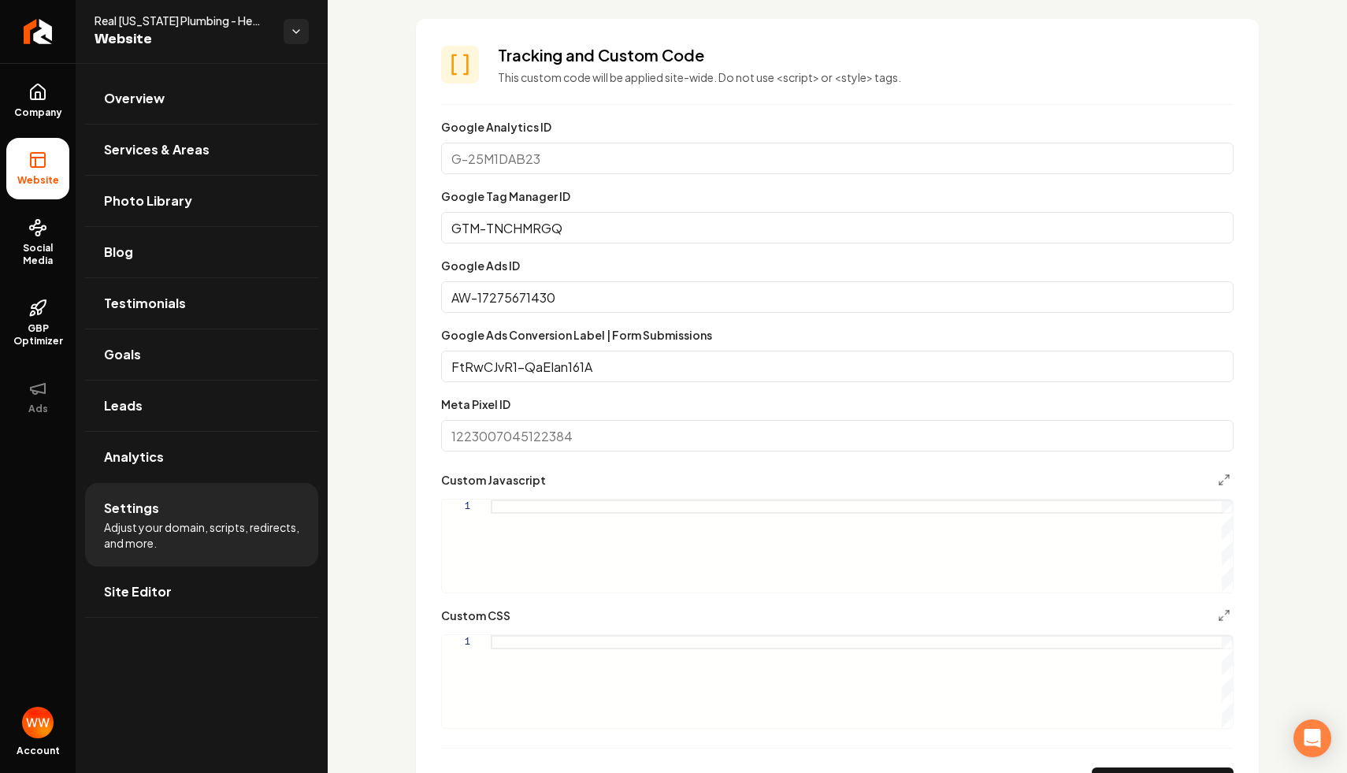
scroll to position [833, 0]
